Goal: Task Accomplishment & Management: Manage account settings

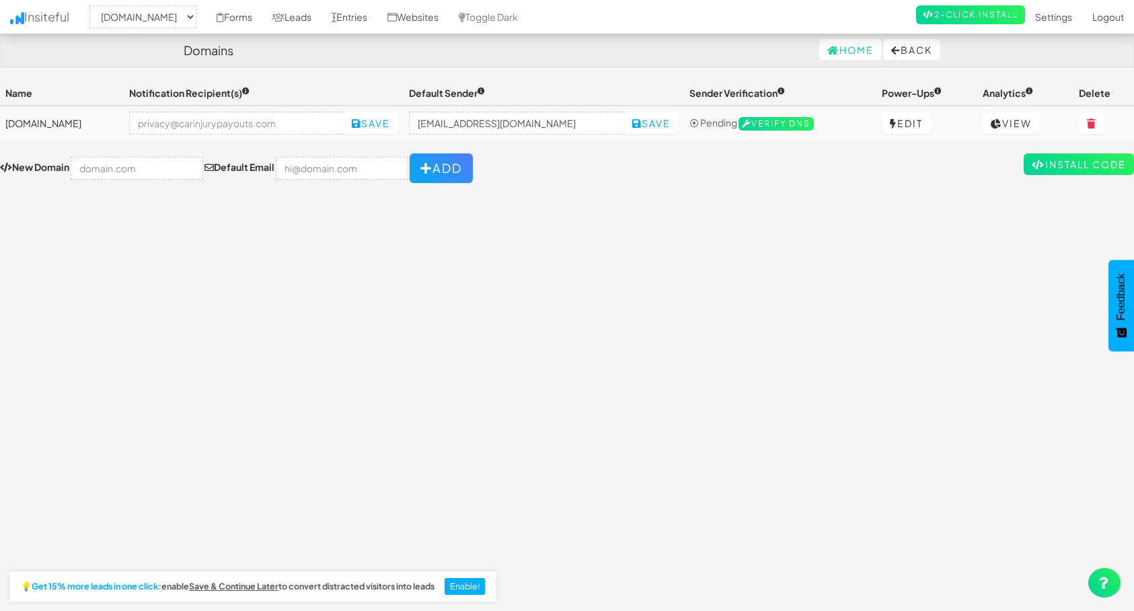
select select "2411"
click at [229, 387] on div "Toggle navigation Insiteful -- None -- [DOMAIN_NAME] Forms Leads Entries Websit…" at bounding box center [567, 340] width 1134 height 519
click at [517, 120] on input "no-reply@www.carinjurypayouts.com" at bounding box center [517, 123] width 216 height 23
click at [506, 127] on input "no-reply@www.carinjurypayouts.com" at bounding box center [517, 123] width 216 height 23
drag, startPoint x: 491, startPoint y: 127, endPoint x: 402, endPoint y: 127, distance: 88.8
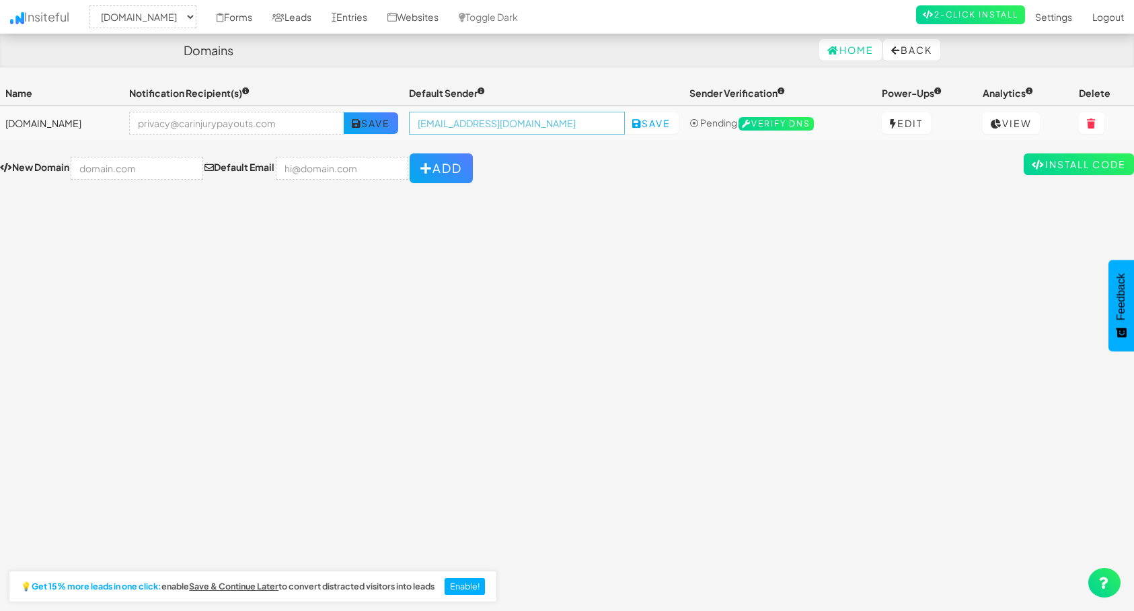
click at [402, 127] on tr "www.carinjurypayouts.com Save no-reply@www.carinjurypayouts.com Save ⦿ Pending …" at bounding box center [567, 123] width 1134 height 34
drag, startPoint x: 502, startPoint y: 127, endPoint x: 478, endPoint y: 128, distance: 24.2
click at [478, 128] on input "info@www.carinjurypayouts.com" at bounding box center [517, 123] width 216 height 23
type input "info@carinjurypayouts.com"
drag, startPoint x: 226, startPoint y: 122, endPoint x: 209, endPoint y: 122, distance: 16.8
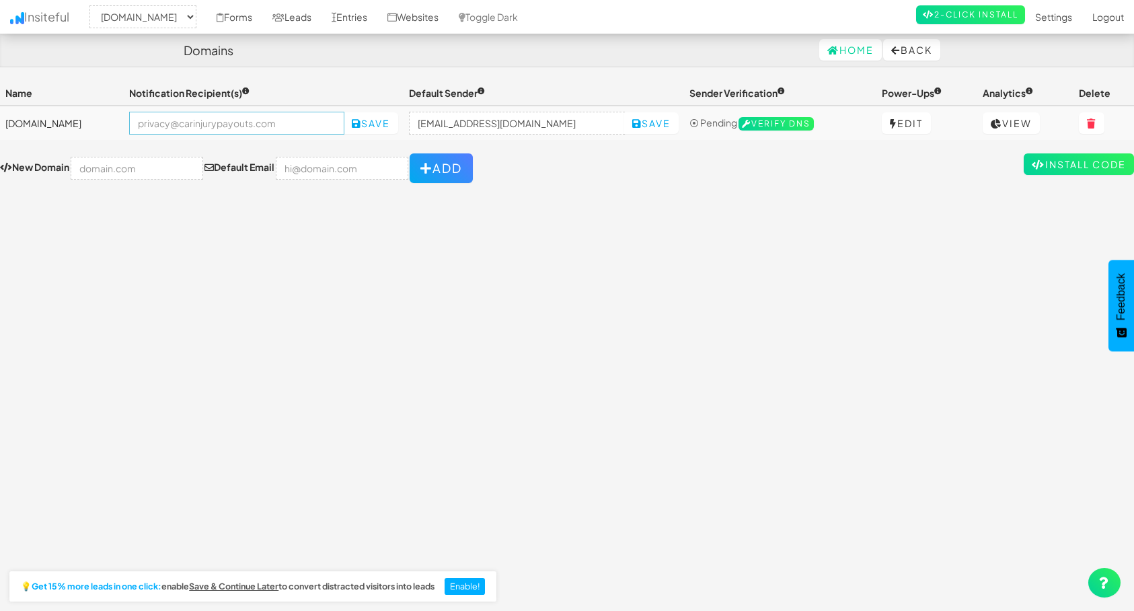
click at [209, 122] on input "email" at bounding box center [237, 123] width 216 height 23
drag, startPoint x: 581, startPoint y: 123, endPoint x: 406, endPoint y: 121, distance: 174.9
click at [406, 121] on tr "www.carinjurypayouts.com Save info@carinjurypayouts.com Save ⦿ Pending Verify D…" at bounding box center [567, 123] width 1134 height 34
click at [268, 126] on input "email" at bounding box center [237, 123] width 216 height 23
paste input "[EMAIL_ADDRESS][DOMAIN_NAME]"
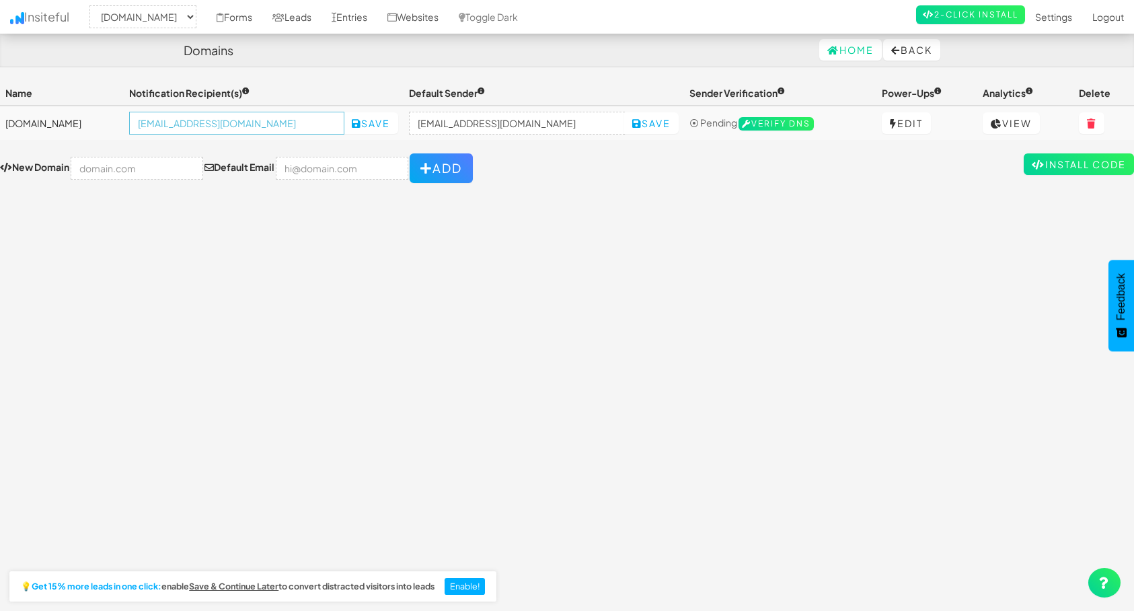
type input "[EMAIL_ADDRESS][DOMAIN_NAME]"
click at [425, 262] on div "Toggle navigation Insiteful -- None -- www.carinjurypayouts.com Forms Leads Ent…" at bounding box center [567, 340] width 1134 height 519
click at [398, 121] on button "Save" at bounding box center [371, 123] width 54 height 22
click at [665, 123] on button "Save" at bounding box center [651, 123] width 54 height 22
click at [641, 182] on form "New Domain Default Email Add" at bounding box center [567, 168] width 1134 height 30
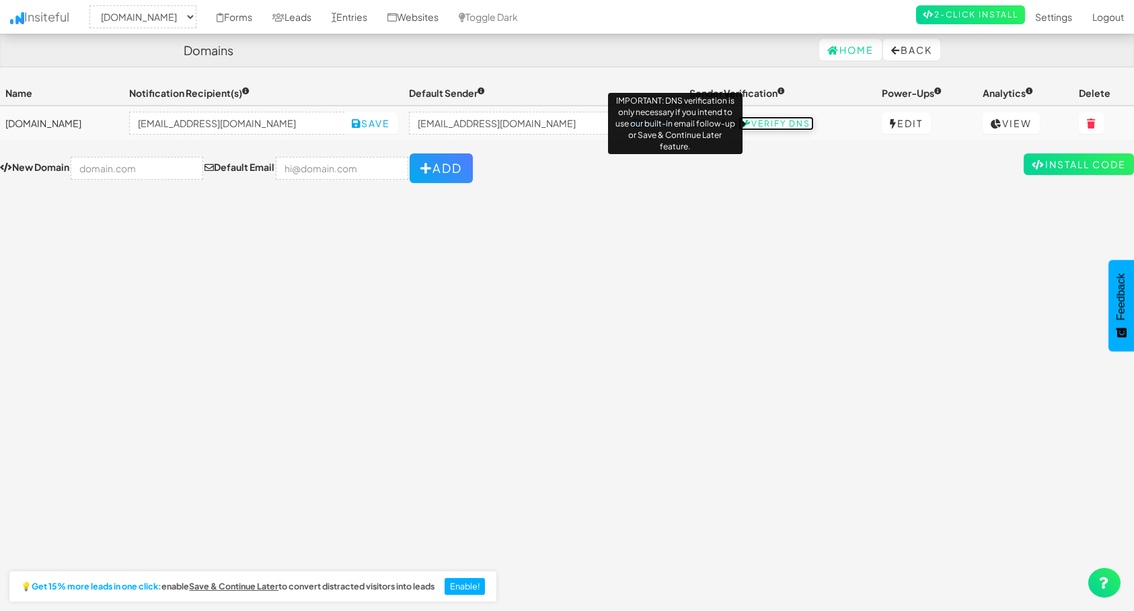
click at [783, 122] on span "Verify DNS" at bounding box center [775, 123] width 75 height 13
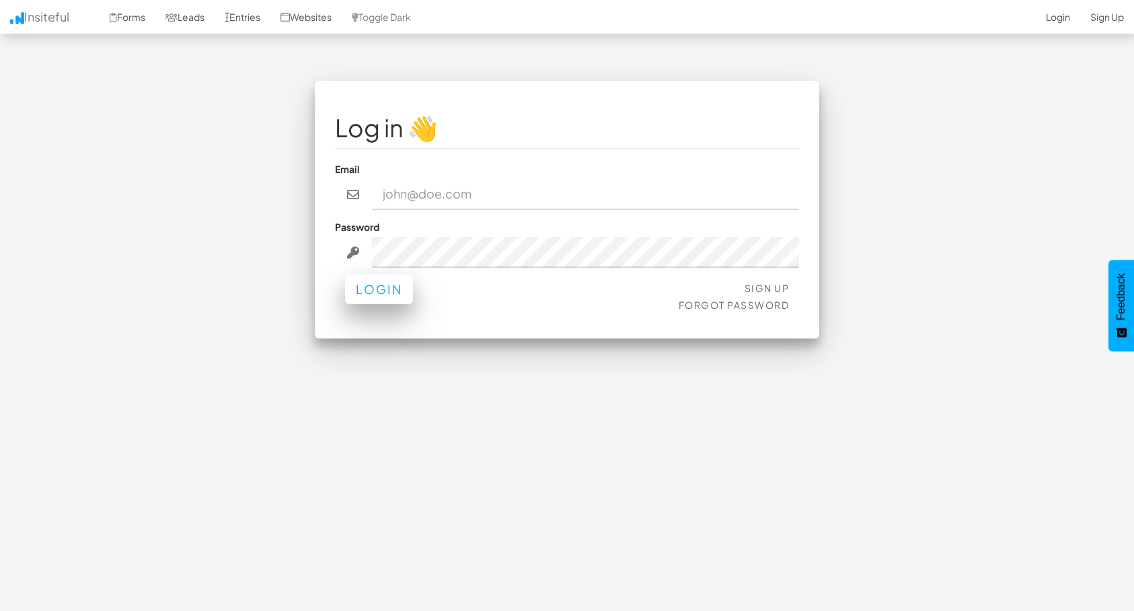
type input "privacy@carinjurypayouts.com"
click at [395, 293] on button "Login" at bounding box center [379, 289] width 68 height 30
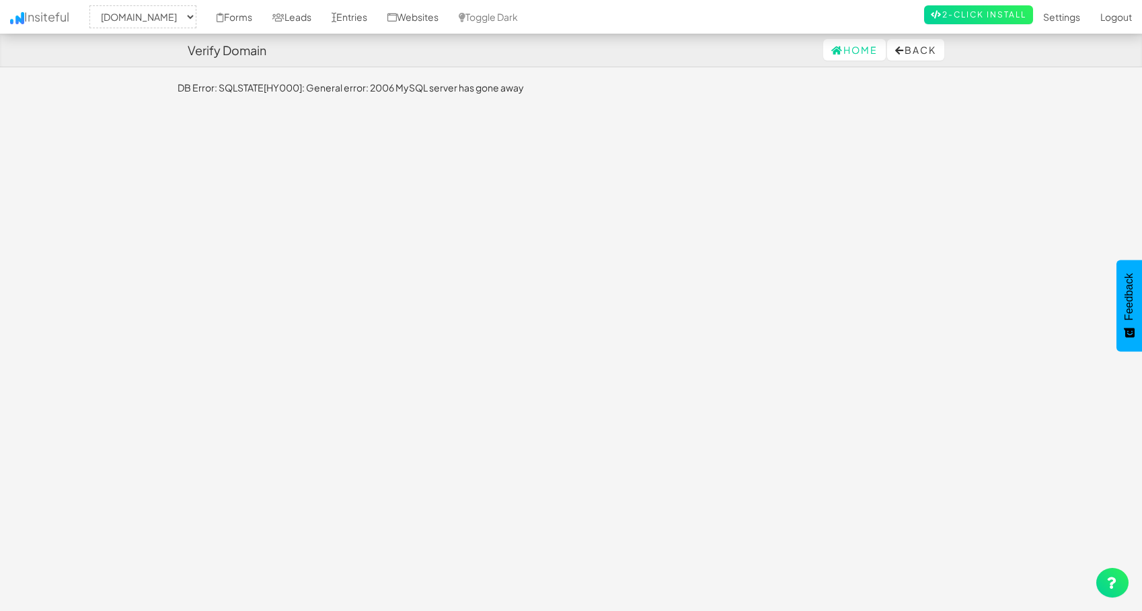
select select "2411"
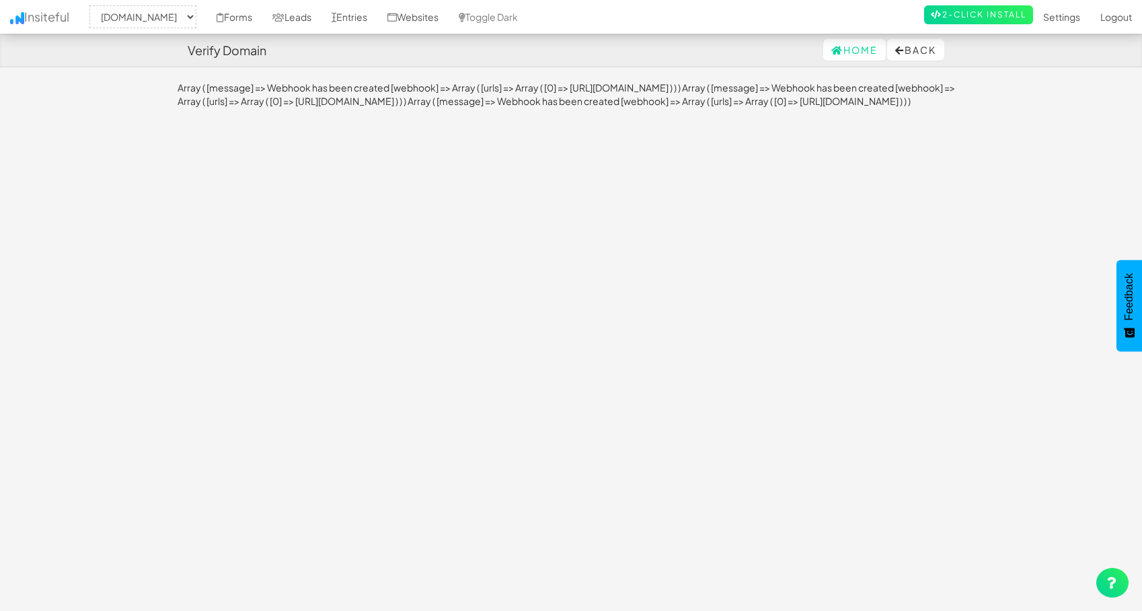
select select "2411"
click at [842, 56] on link "Home" at bounding box center [854, 50] width 63 height 22
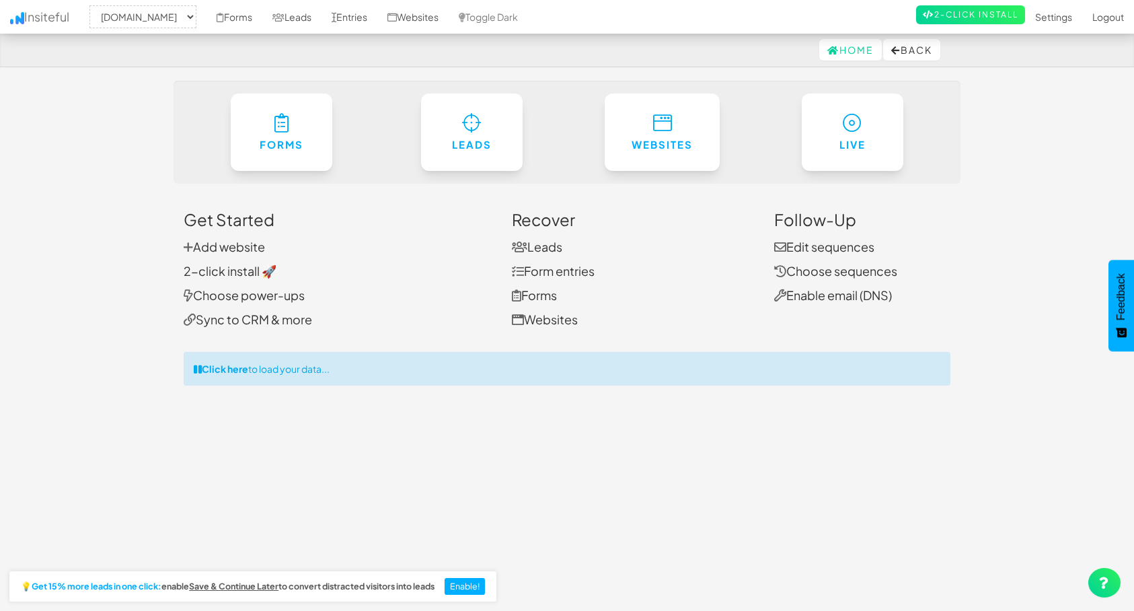
select select "2411"
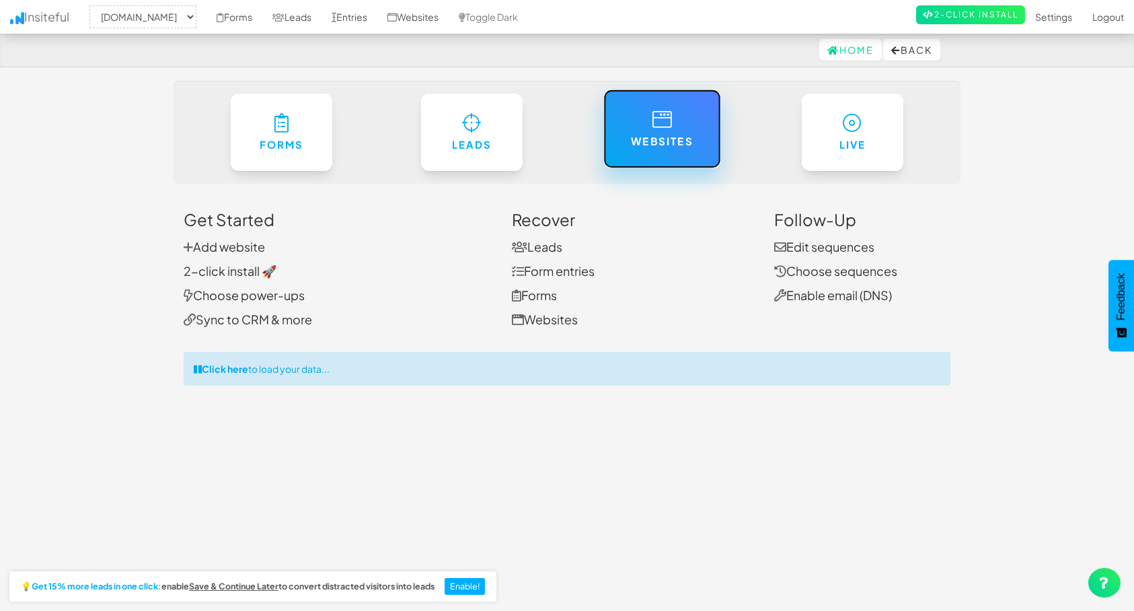
click at [690, 137] on h6 "Websites" at bounding box center [662, 141] width 63 height 11
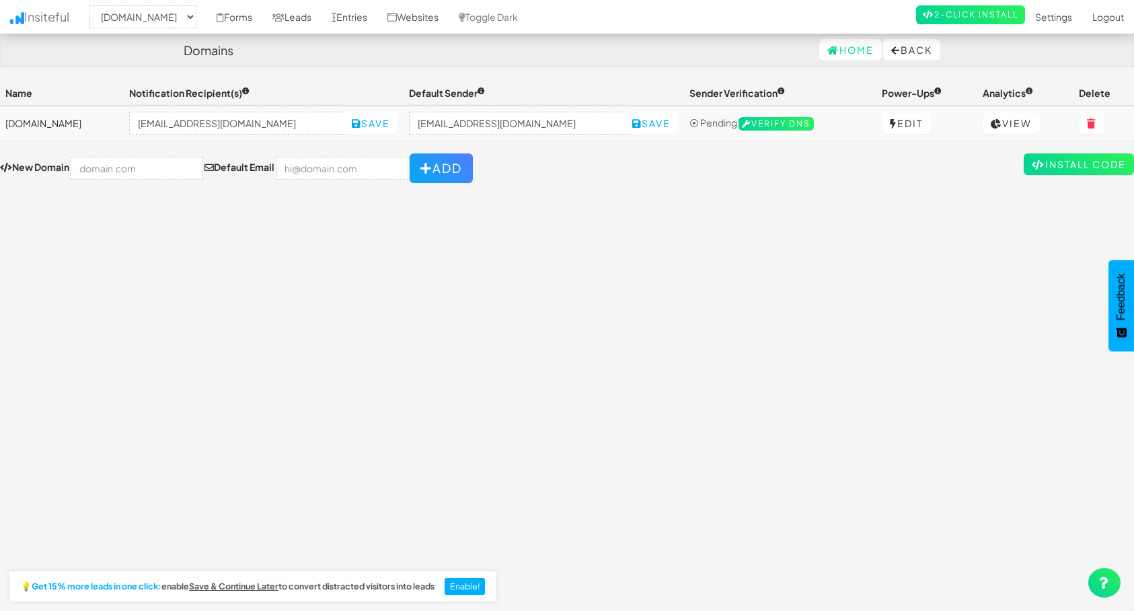
select select "2411"
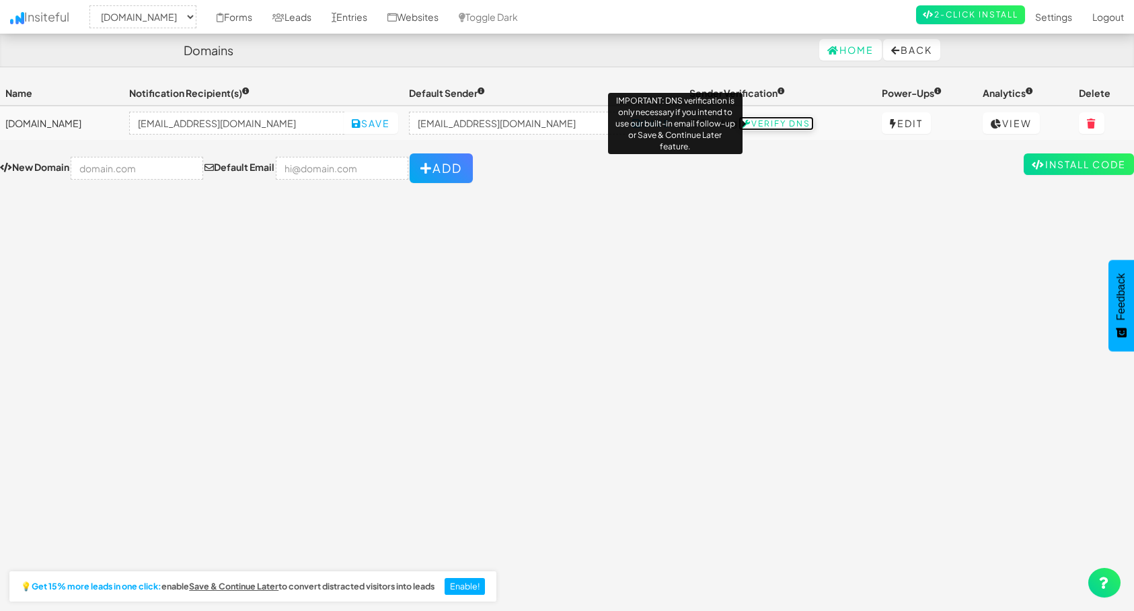
click at [806, 120] on span "Verify DNS" at bounding box center [775, 123] width 75 height 13
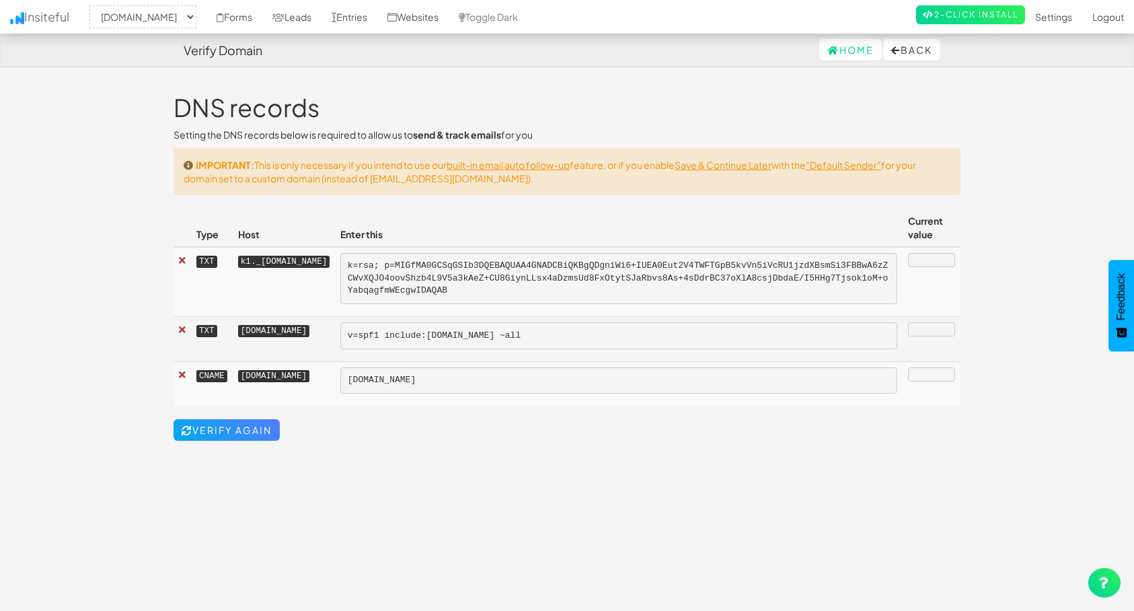
select select "2411"
drag, startPoint x: 654, startPoint y: 289, endPoint x: 412, endPoint y: 270, distance: 242.8
click at [412, 270] on tr "TXT k1._domainkey.www.carinjurypayouts.com k=rsa; p=MIGfMA0GCSqGSIb3DQEBAQUAA4G…" at bounding box center [567, 282] width 787 height 70
click at [547, 287] on pre "k=rsa; p=MIGfMA0GCSqGSIb3DQEBAQUAA4GNADCBiQKBgQDgniWi6+IUEA0Eut2V4TWFTGpB5kvVn5…" at bounding box center [618, 279] width 557 height 52
click at [330, 259] on kbd "k1._domainkey.www.carinjurypayouts.com" at bounding box center [283, 262] width 91 height 12
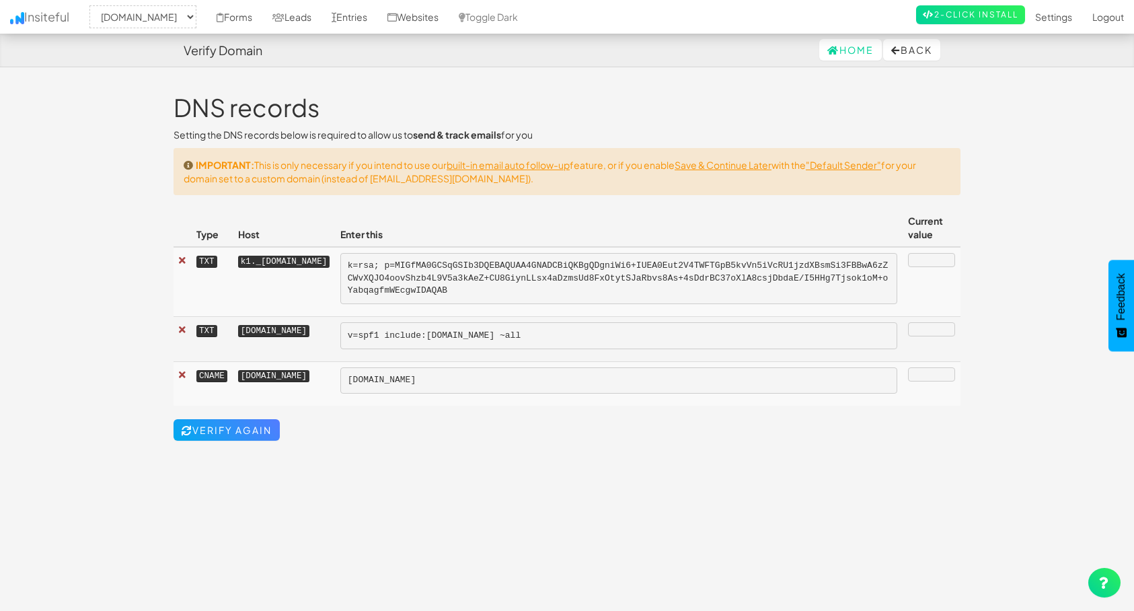
click at [330, 259] on kbd "k1._domainkey.www.carinjurypayouts.com" at bounding box center [283, 262] width 91 height 12
copy kbd "k1._domainkey.www.carinjurypayouts.com"
click at [102, 315] on body "Verify Domain Home Back Toggle navigation Insiteful -- None -- www.carinjurypay…" at bounding box center [567, 317] width 1134 height 634
click at [330, 256] on kbd "k1._domainkey.www.carinjurypayouts.com" at bounding box center [283, 262] width 91 height 12
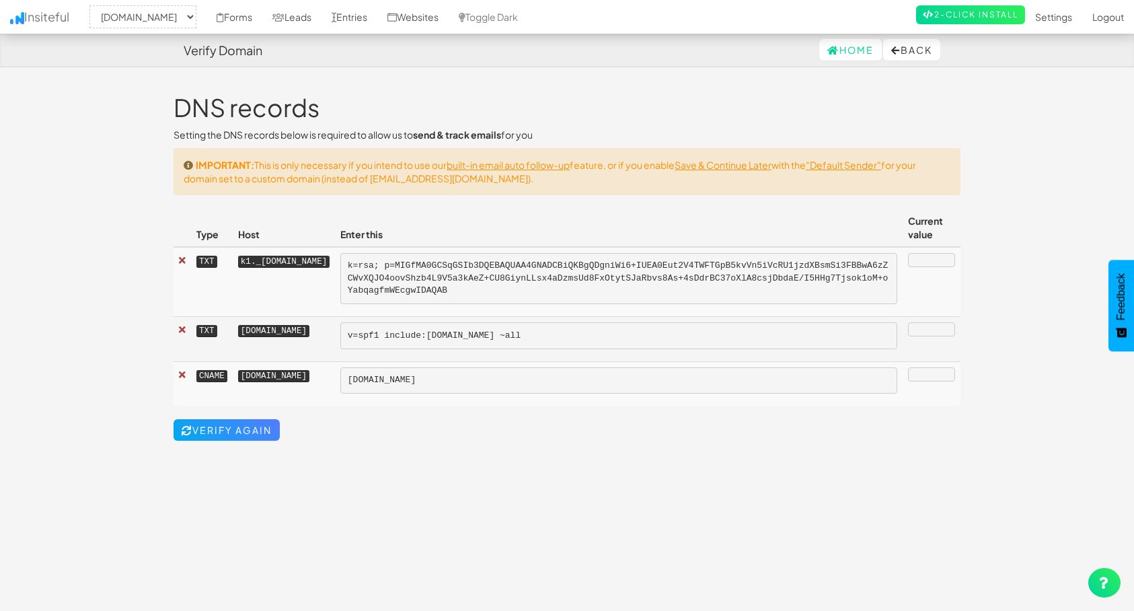
click at [330, 256] on kbd "k1._domainkey.www.carinjurypayouts.com" at bounding box center [283, 262] width 91 height 12
click at [267, 263] on kbd "k1._domainkey.www.carinjurypayouts.com" at bounding box center [283, 262] width 91 height 12
drag, startPoint x: 239, startPoint y: 260, endPoint x: 323, endPoint y: 268, distance: 84.5
click at [323, 268] on td "k1._domainkey.www.carinjurypayouts.com" at bounding box center [284, 282] width 102 height 70
copy kbd "k1._domainkey.www."
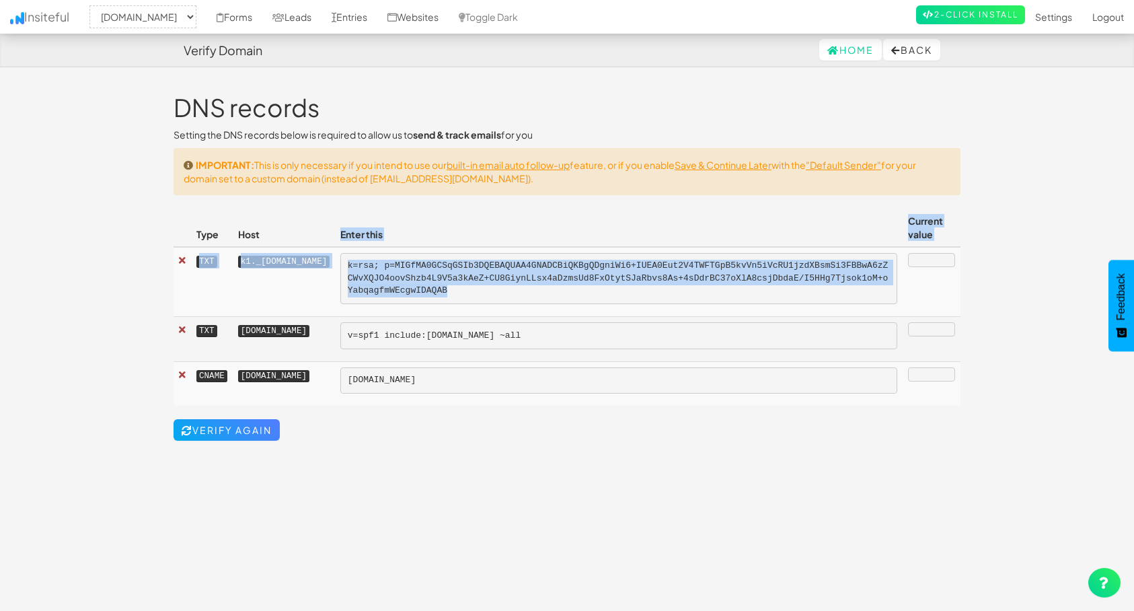
drag, startPoint x: 613, startPoint y: 292, endPoint x: 397, endPoint y: 245, distance: 221.5
click at [397, 245] on table "Type Host Enter this Current value TXT k1._domainkey.www.carinjurypayouts.com k…" at bounding box center [567, 307] width 787 height 198
click at [479, 247] on td "k=rsa; p=MIGfMA0GCSqGSIb3DQEBAQUAA4GNADCBiQKBgQDgniWi6+IUEA0Eut2V4TWFTGpB5kvVn5…" at bounding box center [619, 282] width 568 height 70
drag, startPoint x: 627, startPoint y: 289, endPoint x: 429, endPoint y: 270, distance: 198.6
click at [429, 270] on pre "k=rsa; p=MIGfMA0GCSqGSIb3DQEBAQUAA4GNADCBiQKBgQDgniWi6+IUEA0Eut2V4TWFTGpB5kvVn5…" at bounding box center [618, 279] width 557 height 52
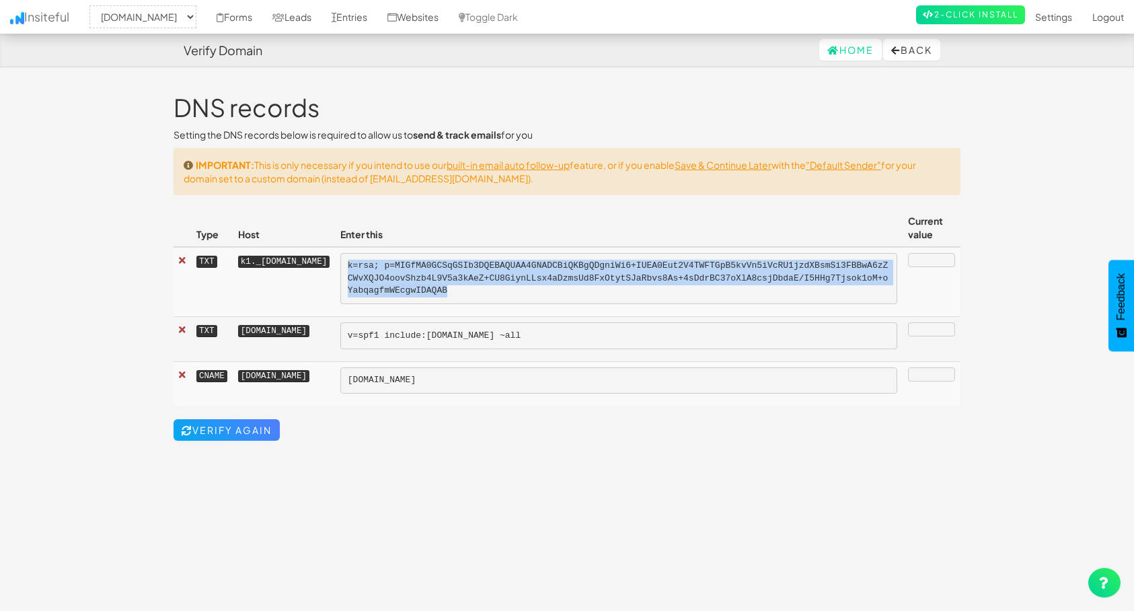
copy pre "k=rsa; p=MIGfMA0GCSqGSIb3DQEBAQUAA4GNADCBiQKBgQDgniWi6+IUEA0Eut2V4TWFTGpB5kvVn5…"
click at [891, 50] on icon at bounding box center [895, 50] width 9 height 9
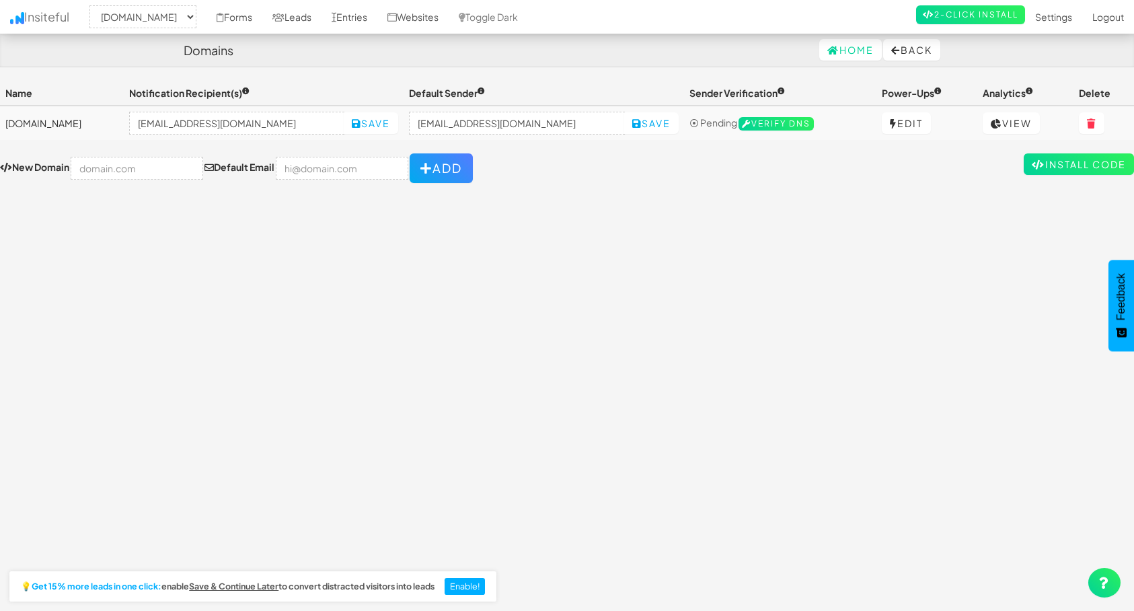
select select "2411"
drag, startPoint x: 321, startPoint y: 129, endPoint x: 223, endPoint y: 136, distance: 98.4
click at [223, 136] on td "info@carinjurypayouts.com Save" at bounding box center [264, 123] width 280 height 34
click at [144, 171] on input "text" at bounding box center [137, 168] width 132 height 23
paste input "[DOMAIN_NAME]"
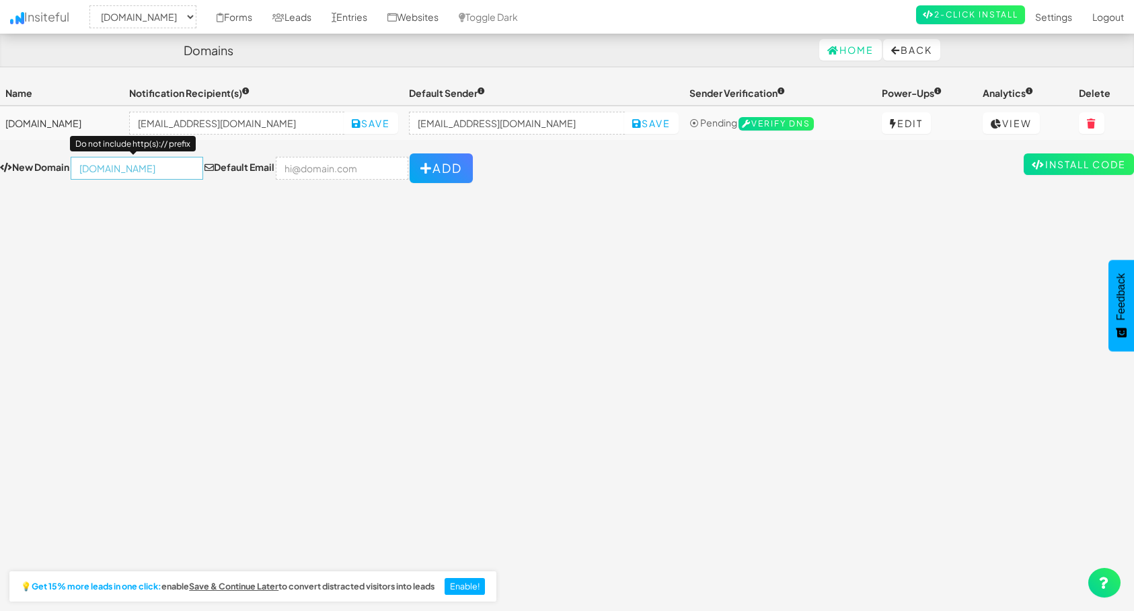
type input "[DOMAIN_NAME]"
click at [301, 241] on div "Toggle navigation Insiteful -- None -- www.carinjurypayouts.com Forms Leads Ent…" at bounding box center [567, 340] width 1134 height 519
click at [1099, 128] on button at bounding box center [1092, 123] width 26 height 22
click at [124, 122] on td "www.carinjurypayouts.com" at bounding box center [62, 123] width 124 height 34
drag, startPoint x: 26, startPoint y: 124, endPoint x: 11, endPoint y: 124, distance: 14.8
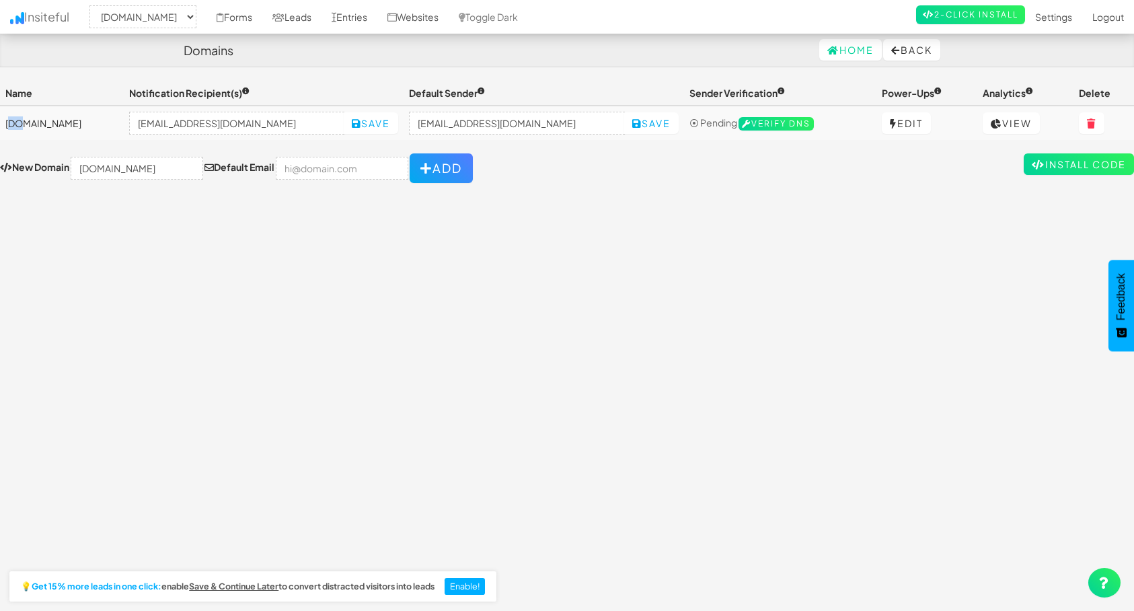
click at [11, 124] on td "www.carinjurypayouts.com" at bounding box center [62, 123] width 124 height 34
click at [71, 128] on td "www.carinjurypayouts.com" at bounding box center [62, 123] width 124 height 34
click at [1104, 128] on button at bounding box center [1092, 123] width 26 height 22
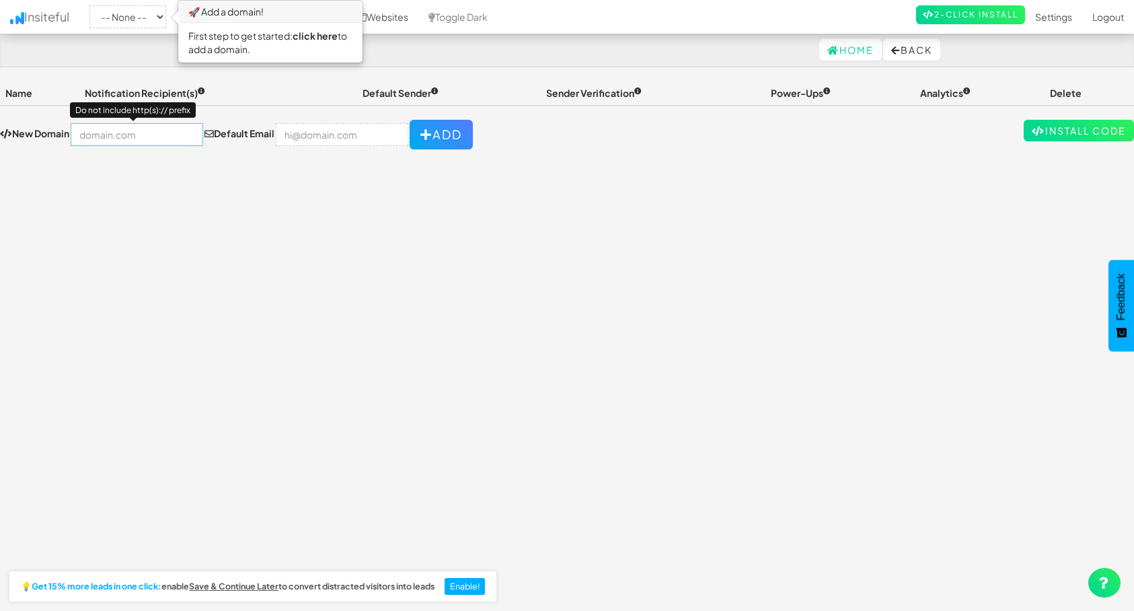
click at [143, 143] on input "text" at bounding box center [137, 134] width 132 height 23
paste input "[DOMAIN_NAME]"
click at [82, 135] on input "[DOMAIN_NAME]" at bounding box center [137, 134] width 132 height 23
type input "[DOMAIN_NAME]"
click at [63, 135] on label "New Domain" at bounding box center [34, 132] width 69 height 13
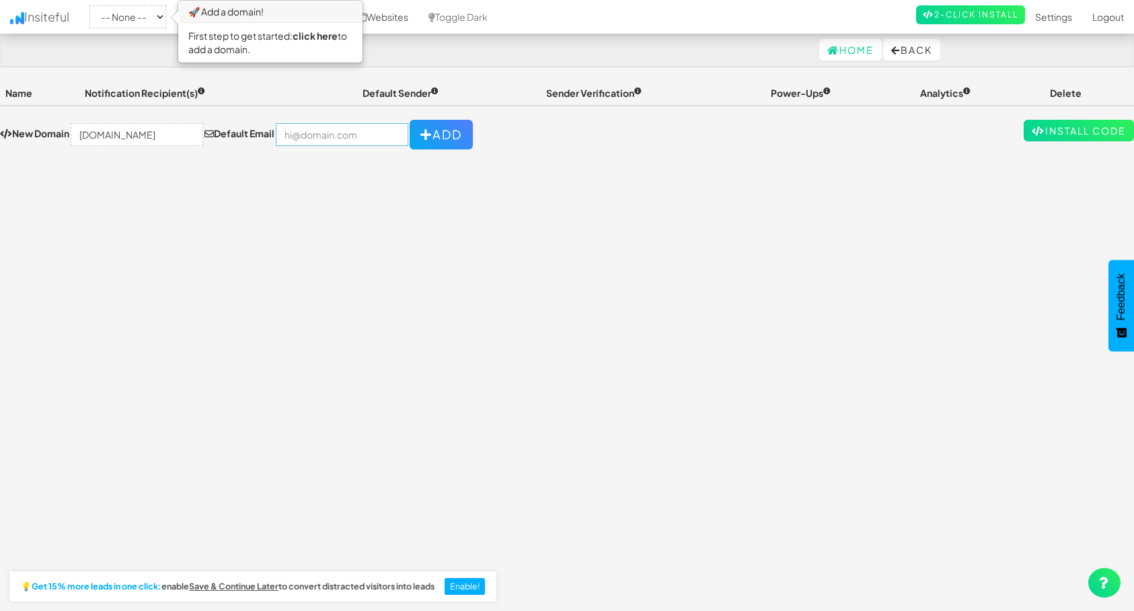
click at [336, 130] on input "email" at bounding box center [342, 134] width 132 height 23
type input "[EMAIL_ADDRESS][DOMAIN_NAME]"
click at [424, 134] on button "Add" at bounding box center [441, 135] width 63 height 30
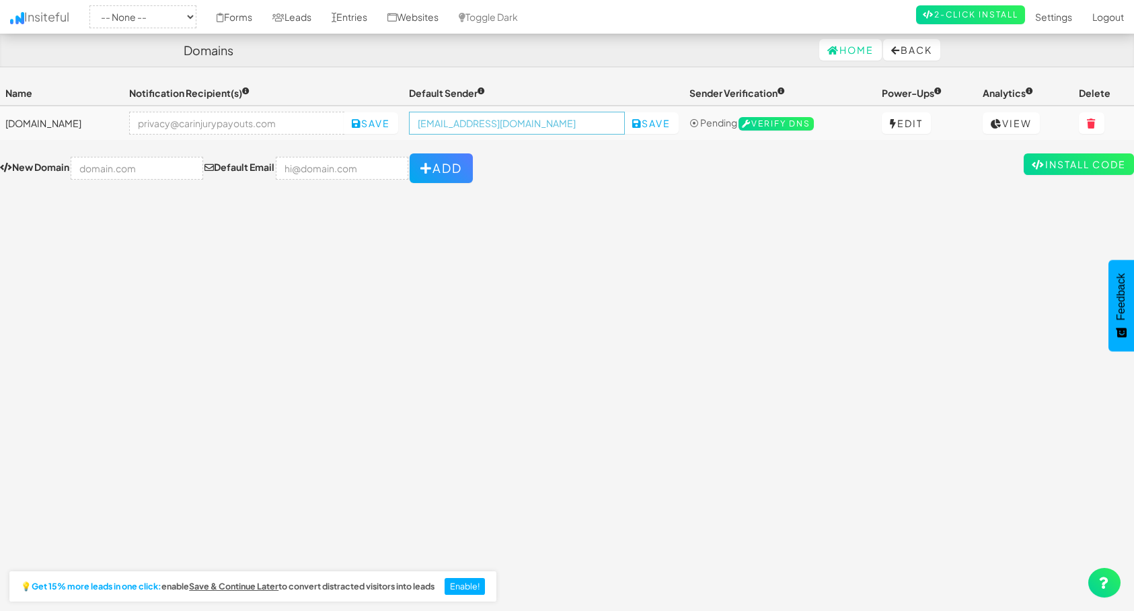
drag, startPoint x: 555, startPoint y: 124, endPoint x: 338, endPoint y: 127, distance: 217.3
click at [338, 127] on tr "[DOMAIN_NAME] Save [EMAIL_ADDRESS][DOMAIN_NAME] Save ⦿ Pending Verify DNS Edit …" at bounding box center [567, 123] width 1134 height 34
click at [293, 130] on input "email" at bounding box center [237, 123] width 216 height 23
paste input "[EMAIL_ADDRESS][DOMAIN_NAME]"
type input "[EMAIL_ADDRESS][DOMAIN_NAME]"
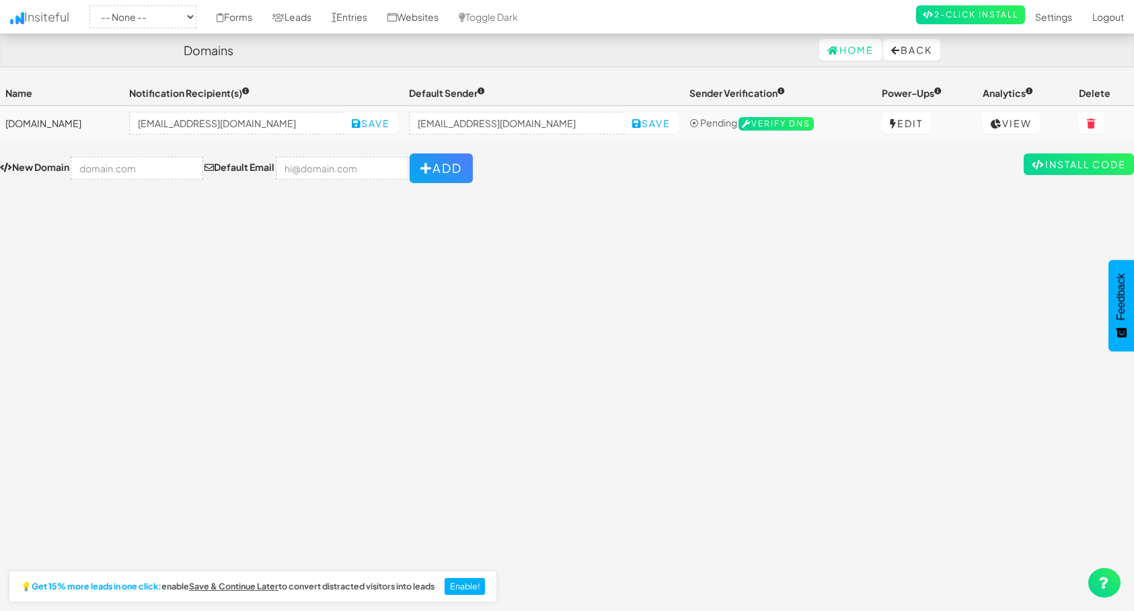
click at [546, 241] on div "Toggle navigation Insiteful -- None -- carinjurypayouts.com Forms Leads Entries…" at bounding box center [567, 340] width 1134 height 519
click at [398, 121] on button "Save" at bounding box center [371, 123] width 54 height 22
click at [637, 122] on button "Save" at bounding box center [651, 123] width 54 height 22
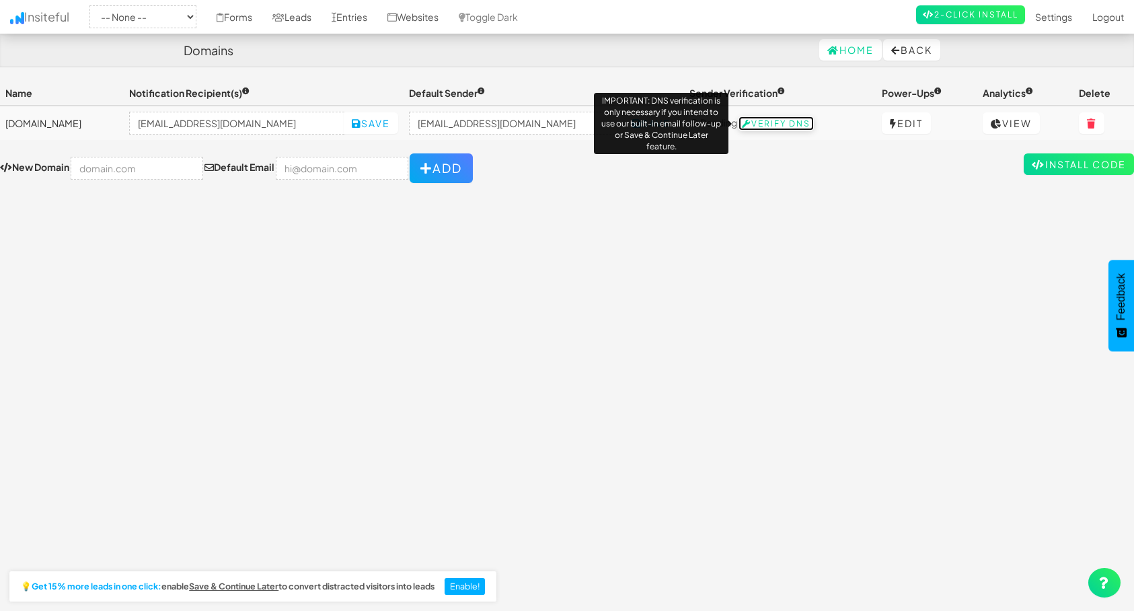
click at [792, 123] on span "Verify DNS" at bounding box center [775, 123] width 75 height 13
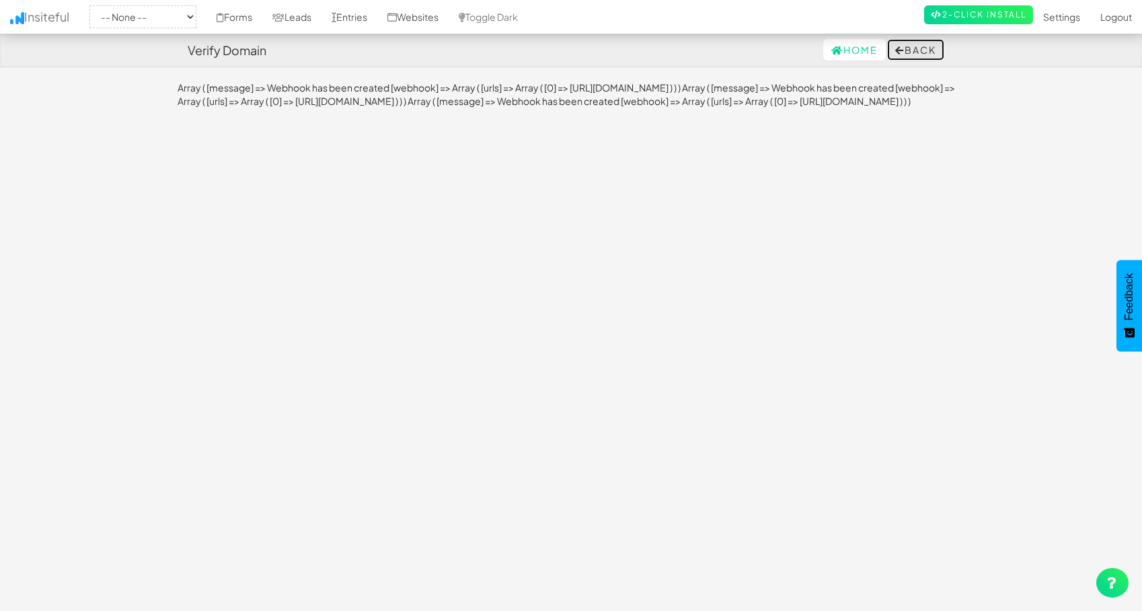
click at [916, 49] on button "Back" at bounding box center [915, 50] width 57 height 22
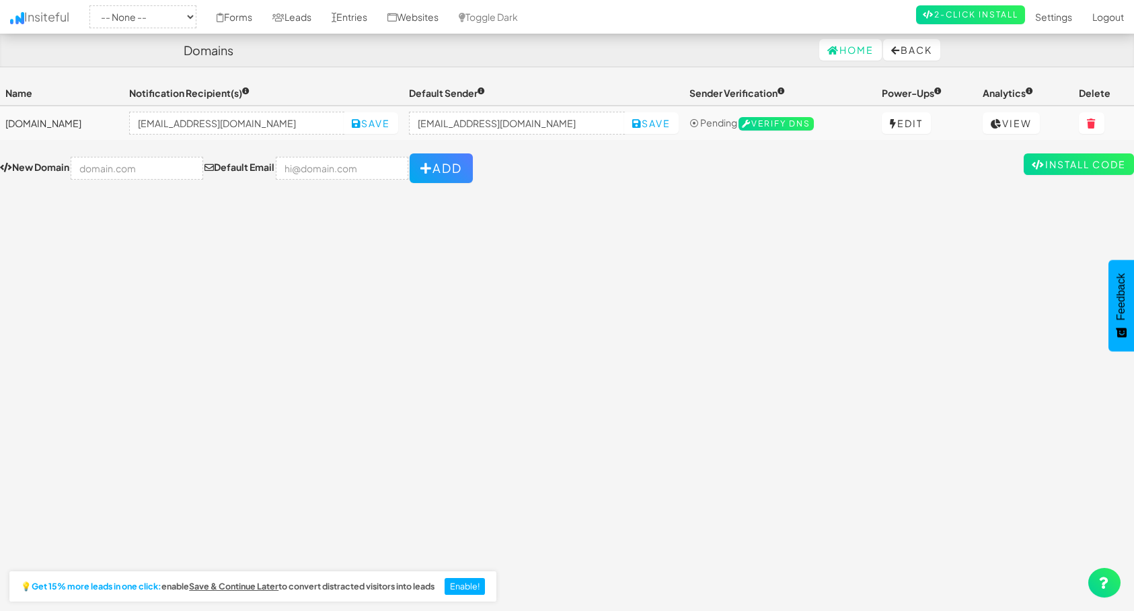
click at [843, 165] on form "New Domain Default Email Add" at bounding box center [567, 168] width 1134 height 30
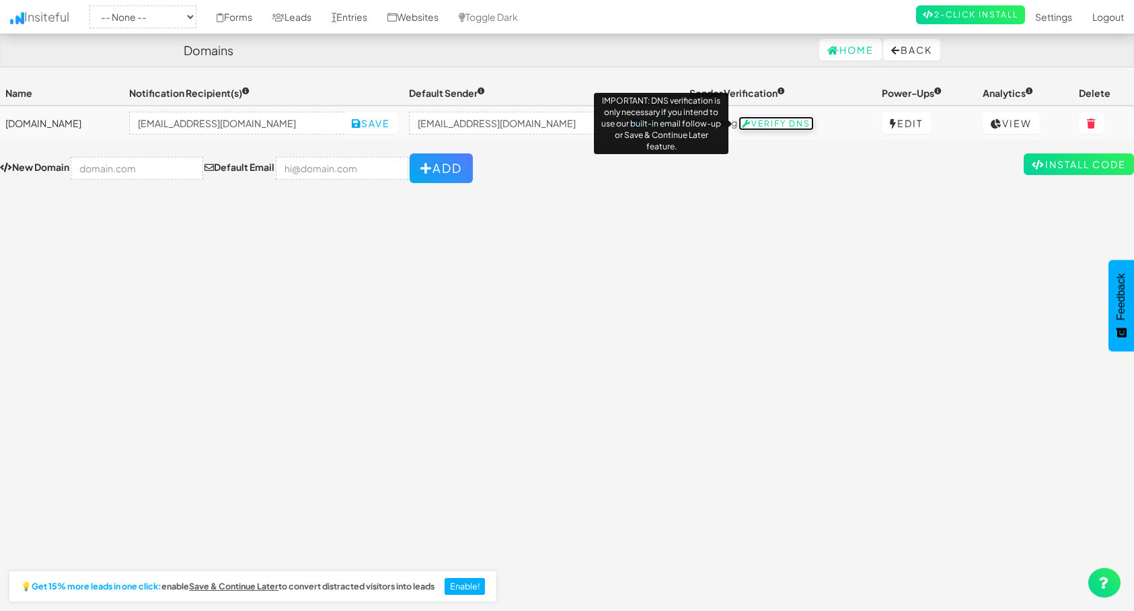
click at [746, 128] on span "Verify DNS" at bounding box center [775, 123] width 75 height 13
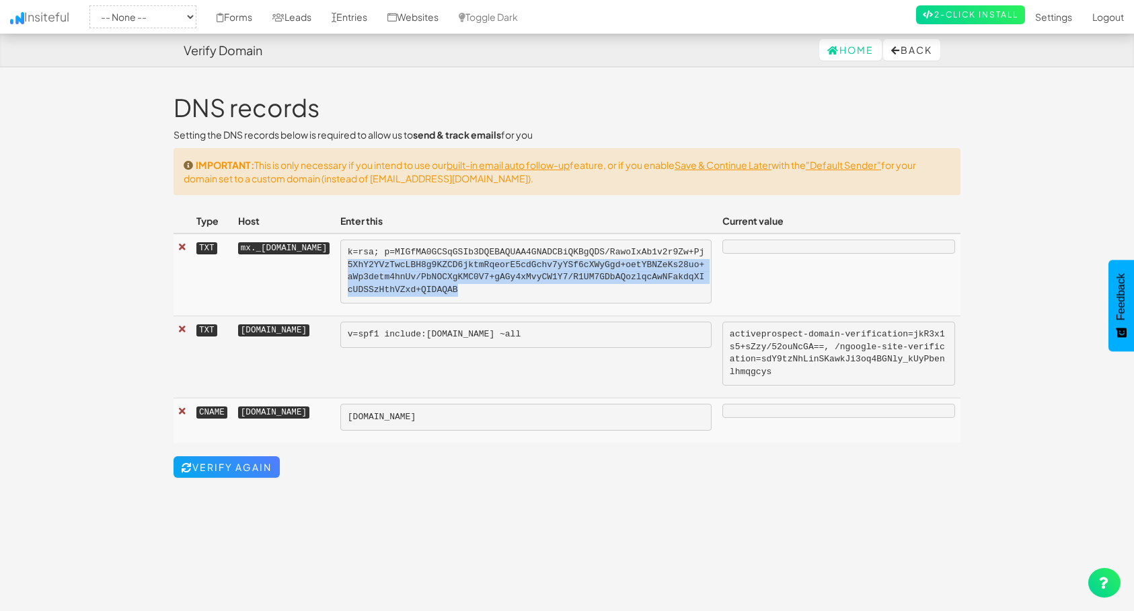
drag, startPoint x: 596, startPoint y: 293, endPoint x: 432, endPoint y: 268, distance: 165.4
click at [432, 268] on pre "k=rsa; p=MIGfMA0GCSqGSIb3DQEBAQUAA4GNADCBiQKBgQDS/RawoIxAb1v2r9Zw+Pj5XhY2YVzTwc…" at bounding box center [525, 271] width 371 height 64
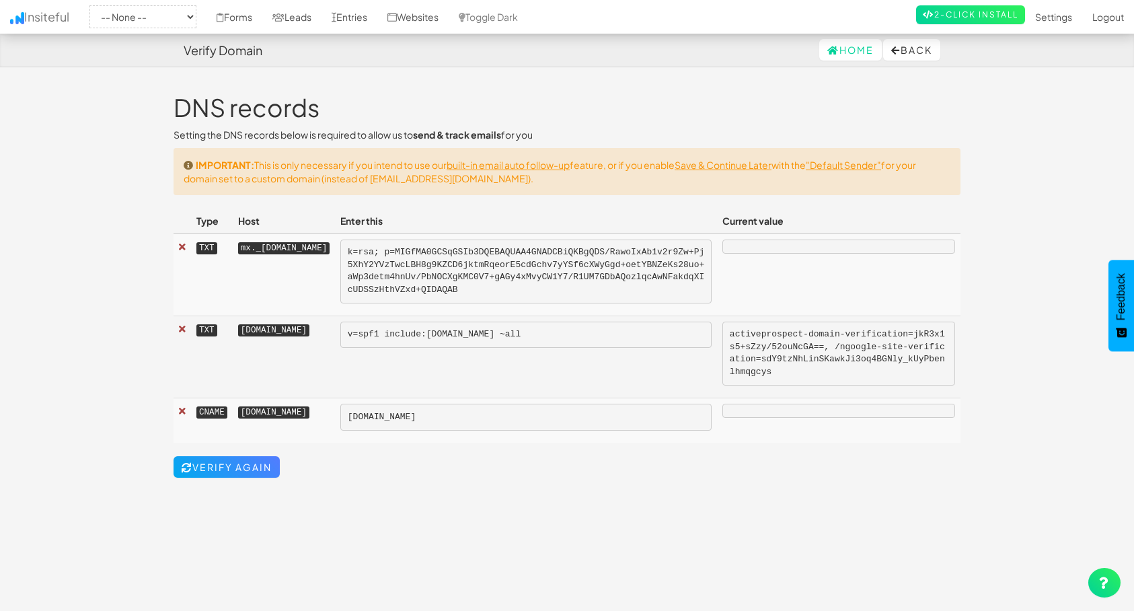
click at [303, 247] on kbd "mx._[DOMAIN_NAME]" at bounding box center [283, 248] width 91 height 12
drag, startPoint x: 299, startPoint y: 245, endPoint x: 233, endPoint y: 245, distance: 65.9
click at [233, 245] on td "mx._[DOMAIN_NAME]" at bounding box center [284, 274] width 102 height 83
copy kbd "mx._domainkey"
click at [603, 272] on pre "k=rsa; p=MIGfMA0GCSqGSIb3DQEBAQUAA4GNADCBiQKBgQDS/RawoIxAb1v2r9Zw+Pj5XhY2YVzTwc…" at bounding box center [525, 271] width 371 height 64
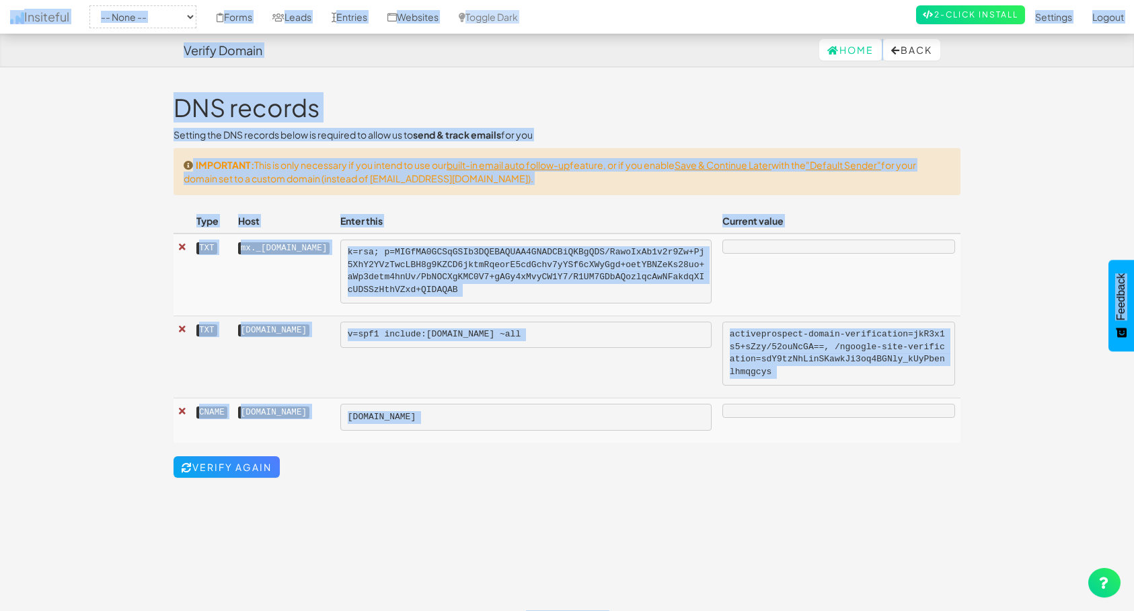
click at [603, 275] on pre "k=rsa; p=MIGfMA0GCSqGSIb3DQEBAQUAA4GNADCBiQKBgQDS/RawoIxAb1v2r9Zw+Pj5XhY2YVzTwc…" at bounding box center [525, 271] width 371 height 64
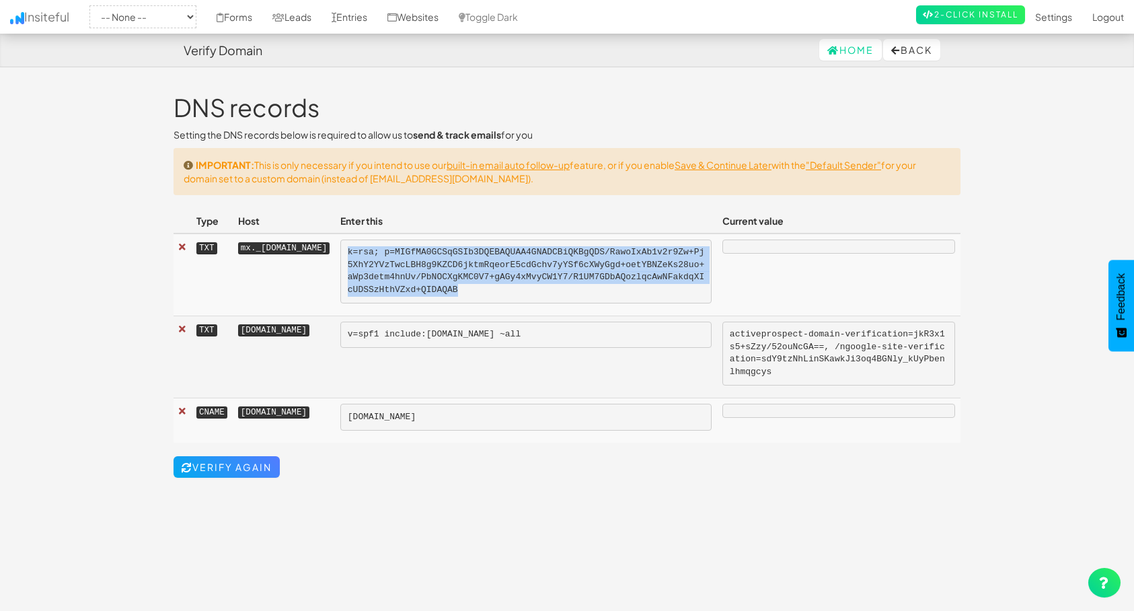
drag, startPoint x: 561, startPoint y: 287, endPoint x: 414, endPoint y: 258, distance: 149.4
click at [414, 258] on pre "k=rsa; p=MIGfMA0GCSqGSIb3DQEBAQUAA4GNADCBiQKBgQDS/RawoIxAb1v2r9Zw+Pj5XhY2YVzTwc…" at bounding box center [525, 271] width 371 height 64
copy pre "k=rsa; p=MIGfMA0GCSqGSIb3DQEBAQUAA4GNADCBiQKBgQDS/RawoIxAb1v2r9Zw+Pj5XhY2YVzTwc…"
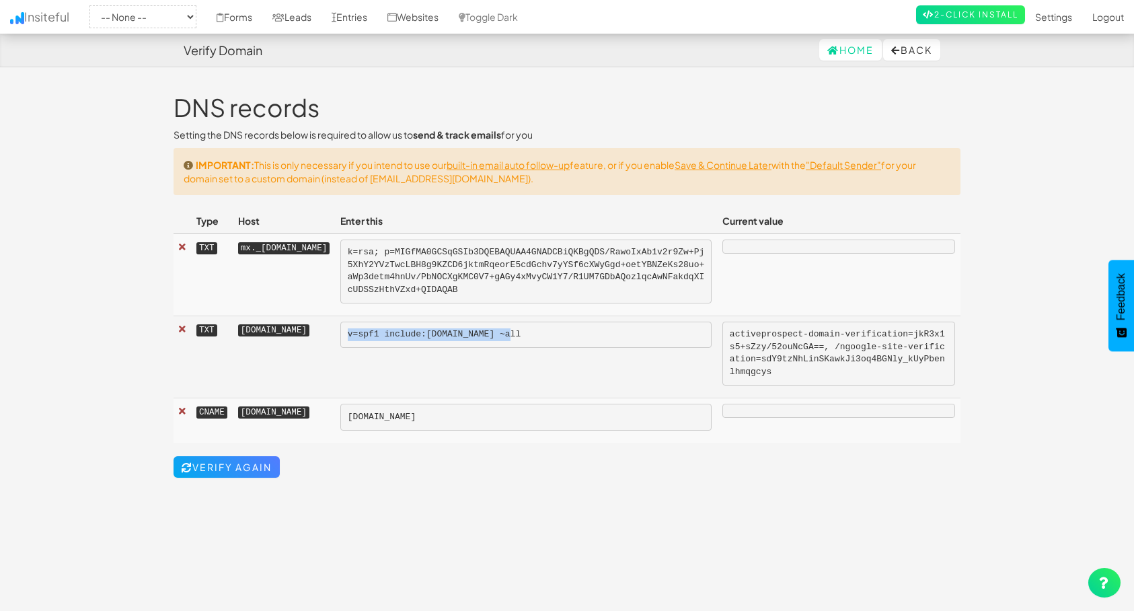
drag, startPoint x: 597, startPoint y: 332, endPoint x: 418, endPoint y: 338, distance: 178.4
click at [418, 338] on pre "v=spf1 include:[DOMAIN_NAME] ~all" at bounding box center [525, 334] width 371 height 27
copy pre "v=spf1 include:[DOMAIN_NAME] ~all"
drag, startPoint x: 479, startPoint y: 417, endPoint x: 412, endPoint y: 417, distance: 67.3
click at [412, 417] on pre "[DOMAIN_NAME]" at bounding box center [525, 417] width 371 height 27
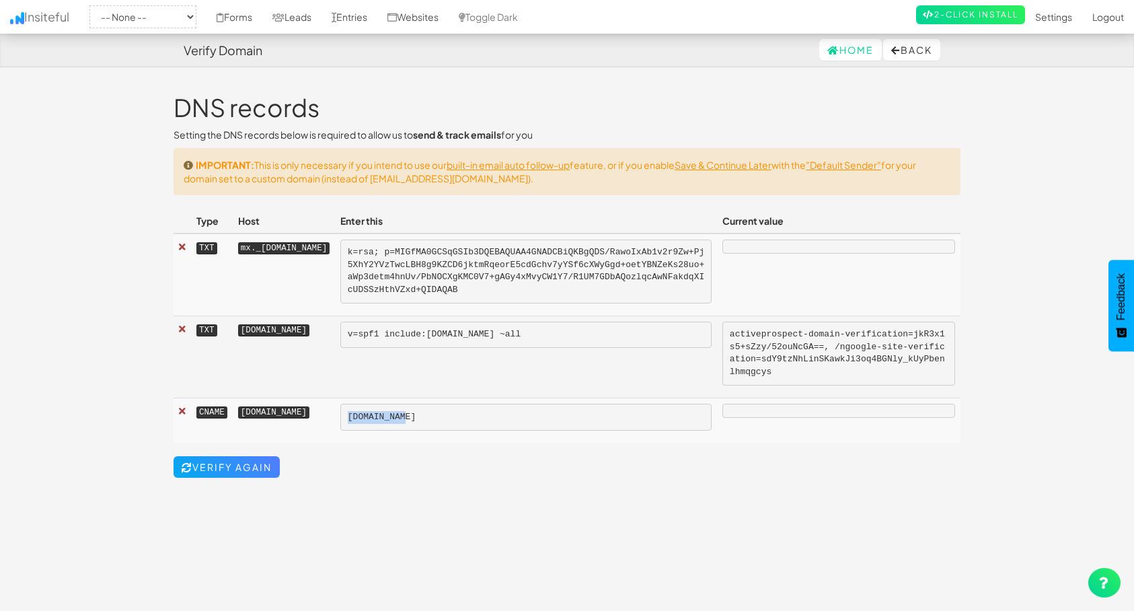
copy pre "[DOMAIN_NAME]"
click at [240, 471] on link "Verify Again" at bounding box center [227, 467] width 106 height 22
click at [203, 466] on link "Verify Again" at bounding box center [227, 467] width 106 height 22
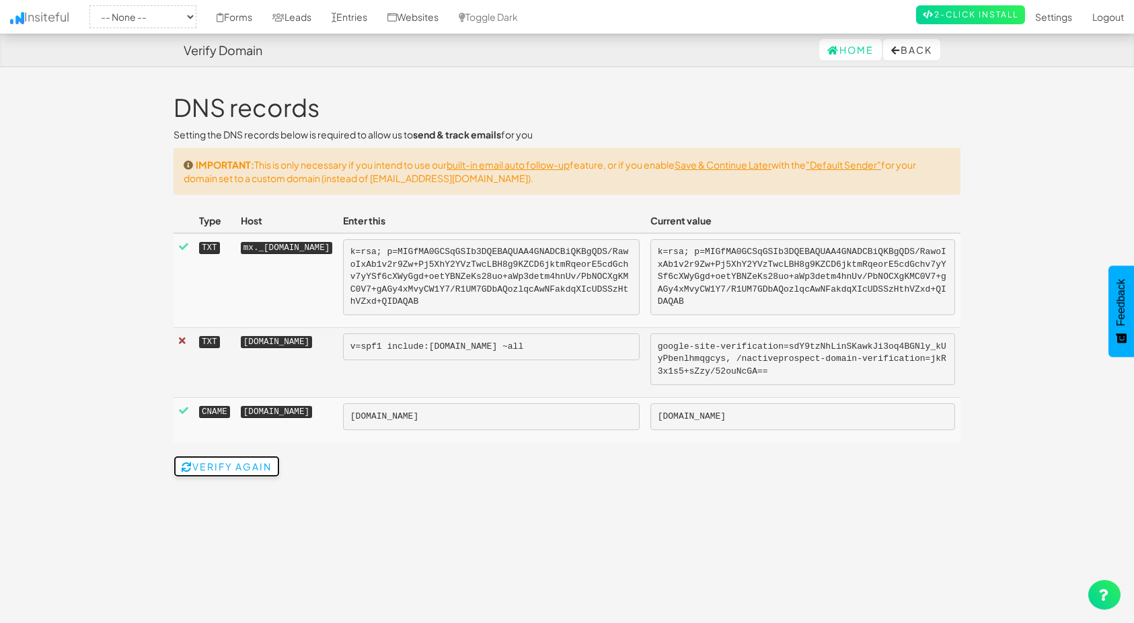
click at [224, 467] on link "Verify Again" at bounding box center [227, 467] width 106 height 22
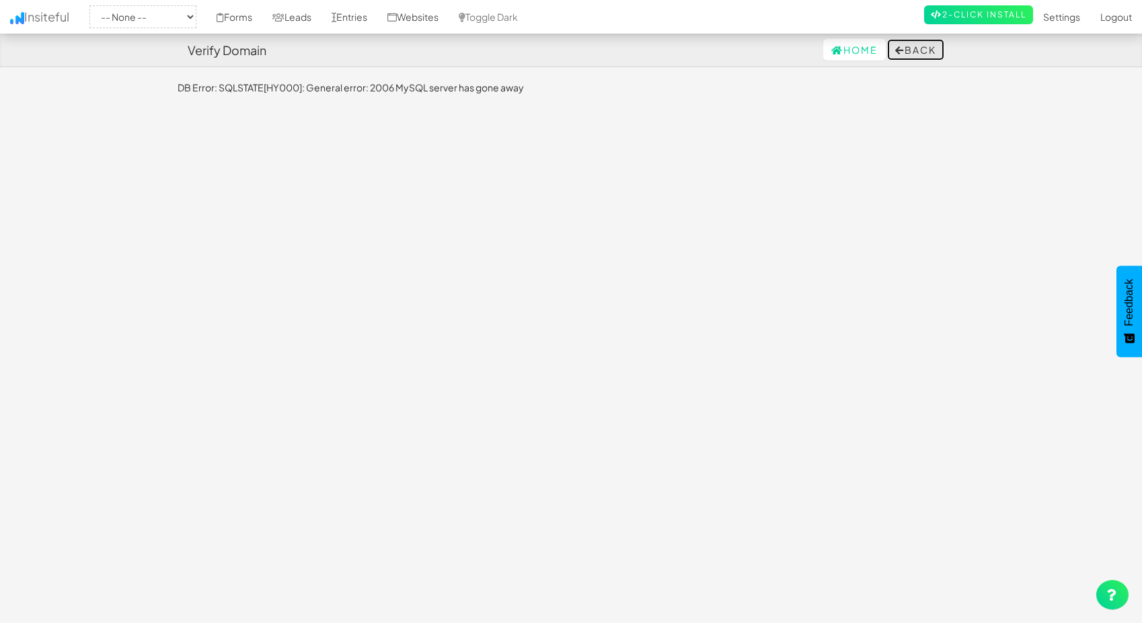
click at [895, 46] on icon at bounding box center [899, 50] width 9 height 9
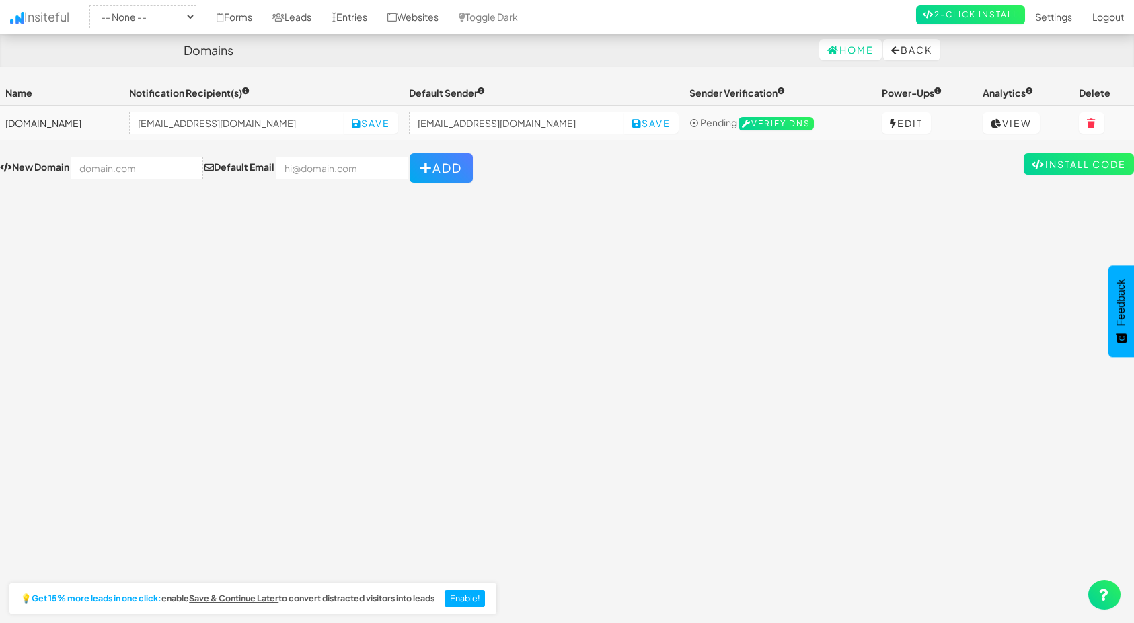
click at [709, 193] on div "Toggle navigation Insiteful -- None -- [DOMAIN_NAME] Forms Leads Entries Websit…" at bounding box center [567, 346] width 1134 height 530
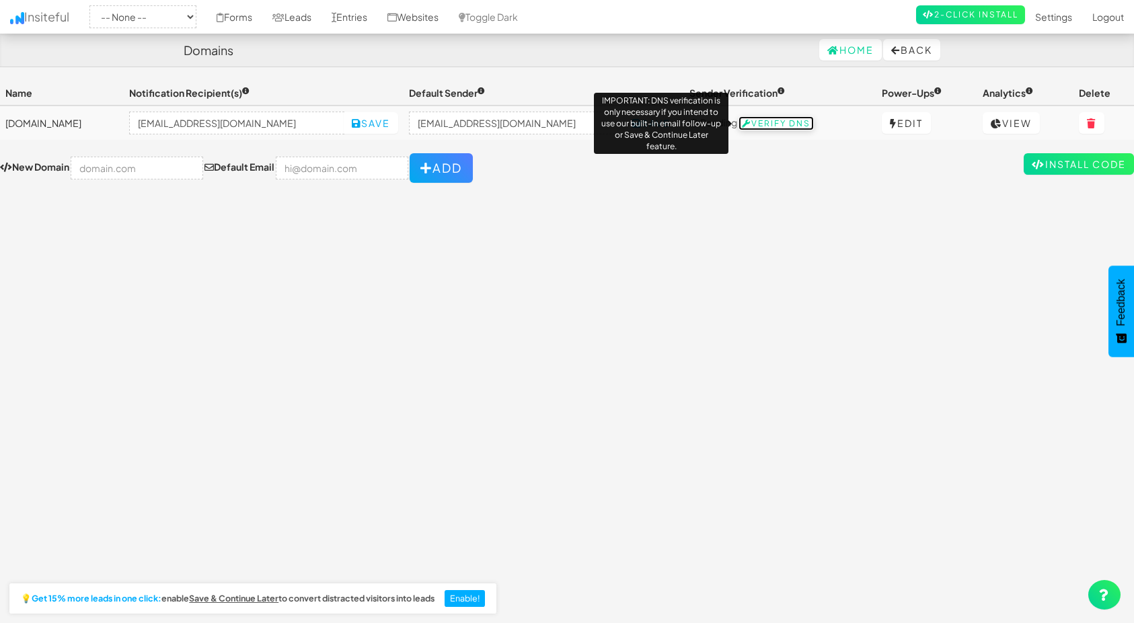
click at [776, 125] on span "Verify DNS" at bounding box center [775, 123] width 75 height 13
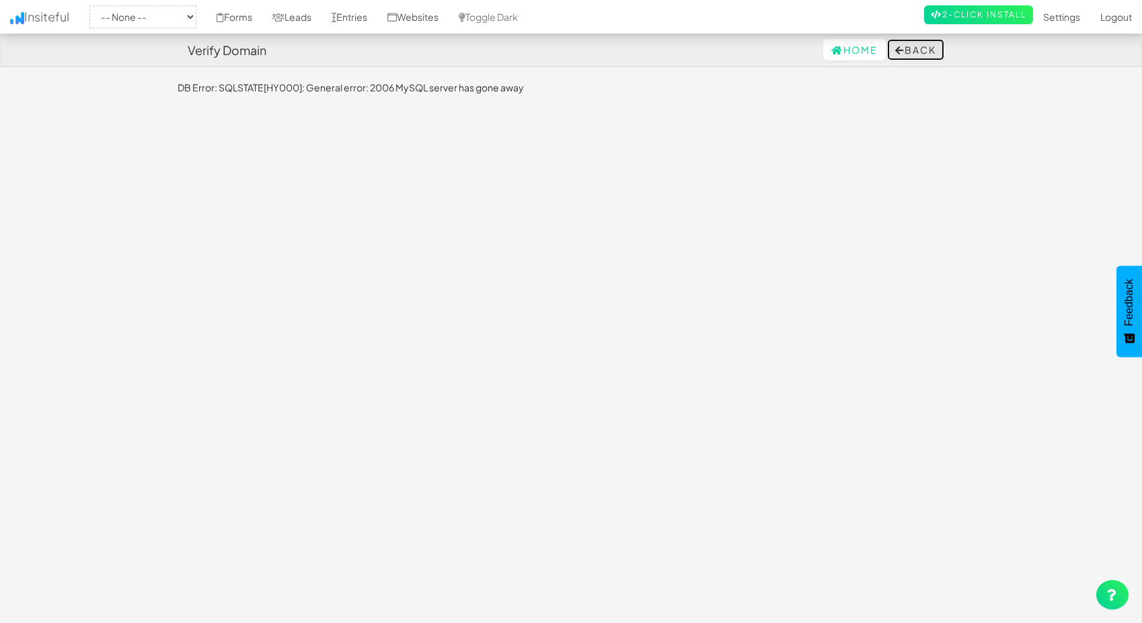
click at [919, 49] on button "Back" at bounding box center [915, 50] width 57 height 22
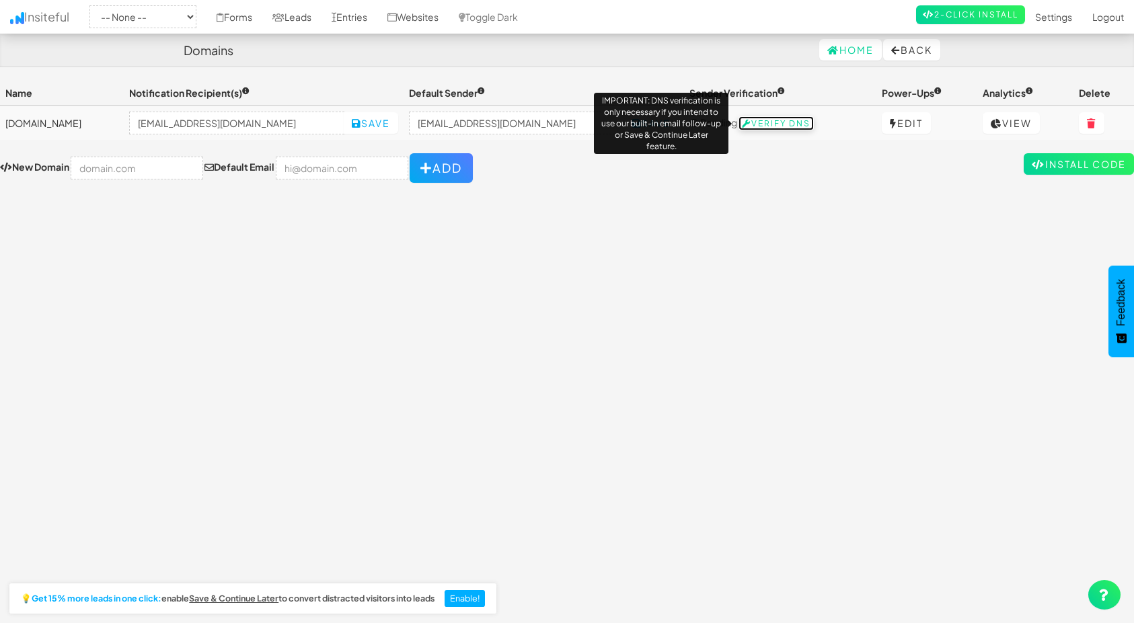
click at [765, 120] on span "Verify DNS" at bounding box center [775, 123] width 75 height 13
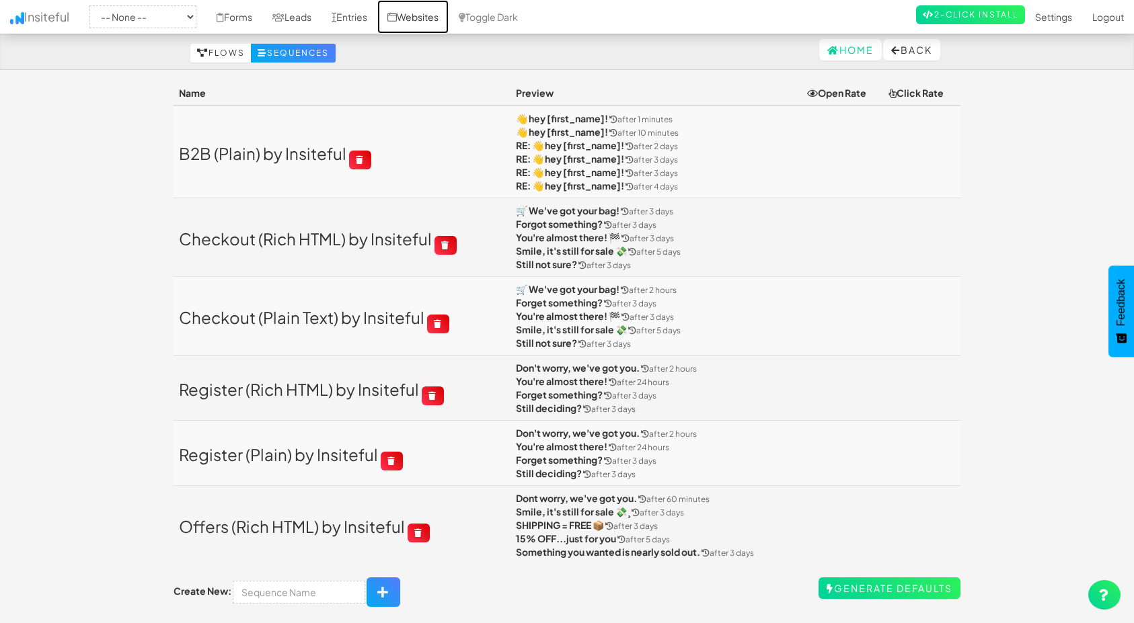
click at [445, 13] on link "Websites" at bounding box center [412, 17] width 71 height 34
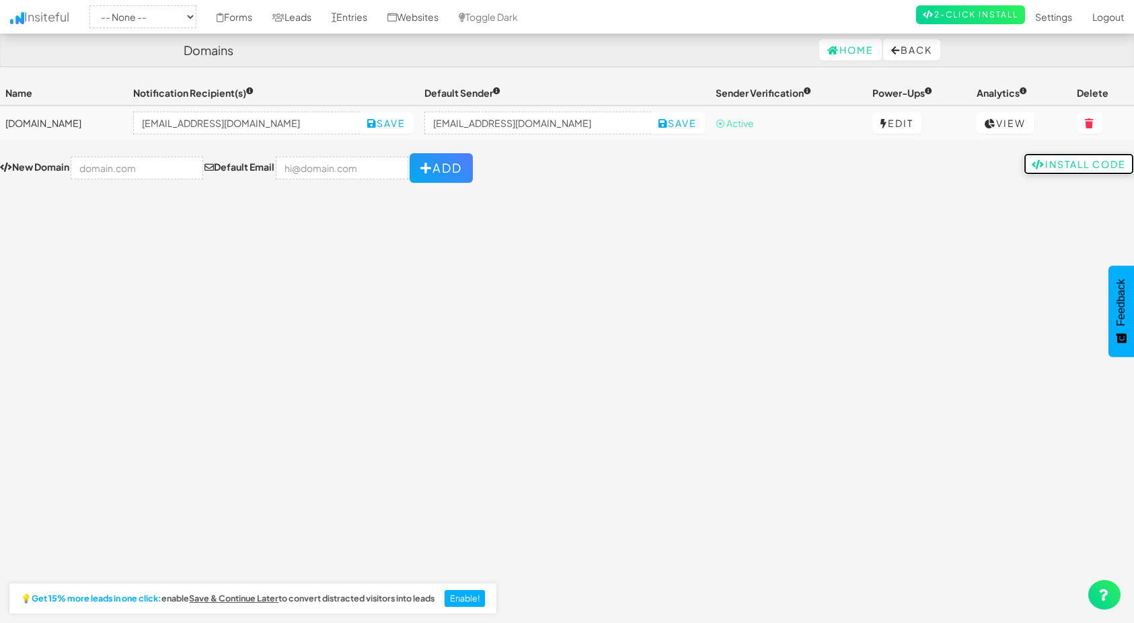
click at [1063, 167] on link "Install Code" at bounding box center [1079, 164] width 110 height 22
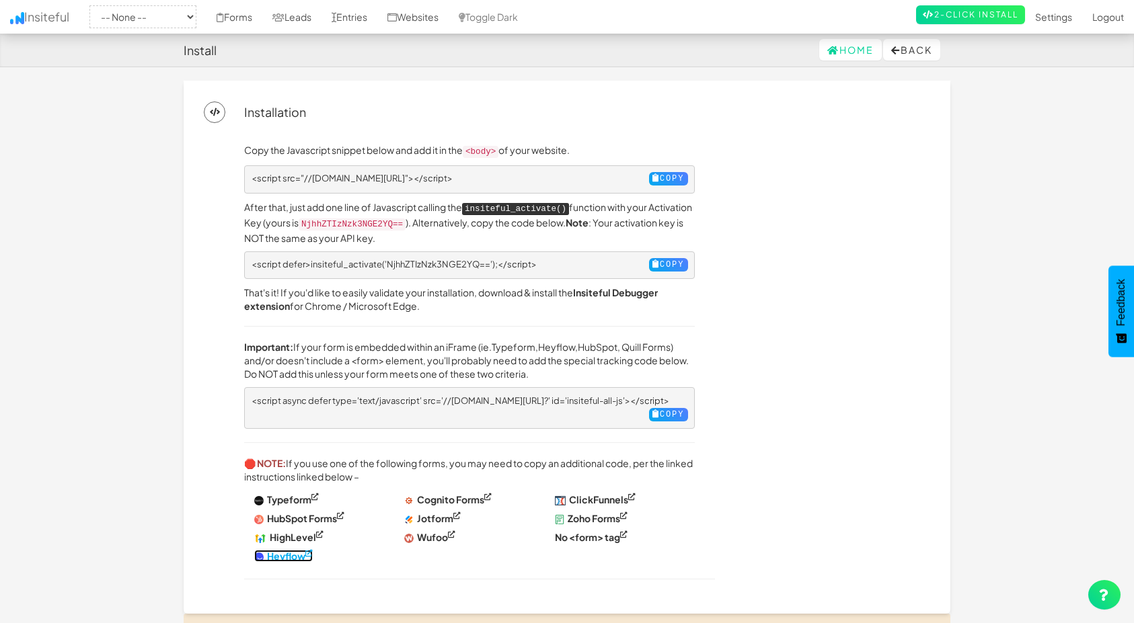
click at [283, 550] on strong "Heyflow" at bounding box center [286, 556] width 38 height 12
click at [917, 58] on button "Back" at bounding box center [911, 50] width 57 height 22
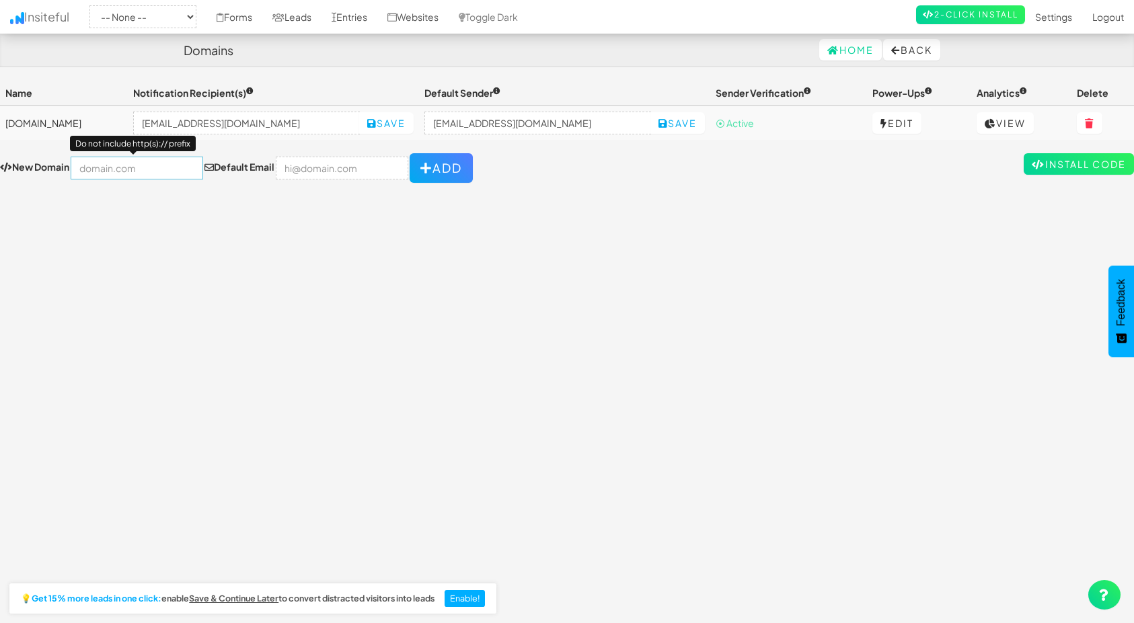
click at [122, 162] on input "text" at bounding box center [137, 168] width 132 height 23
paste input "accommodating-provenance-honey.heyflow.site/check-your-claim-for-free"
drag, startPoint x: 141, startPoint y: 169, endPoint x: -5, endPoint y: 169, distance: 145.9
click at [0, 169] on html "Domains Home Back Toggle navigation Insiteful -- None -- carinjurypayouts.com F…" at bounding box center [567, 322] width 1134 height 644
click at [143, 171] on input "[DOMAIN_NAME]/check-your-claim-for-free" at bounding box center [137, 168] width 132 height 23
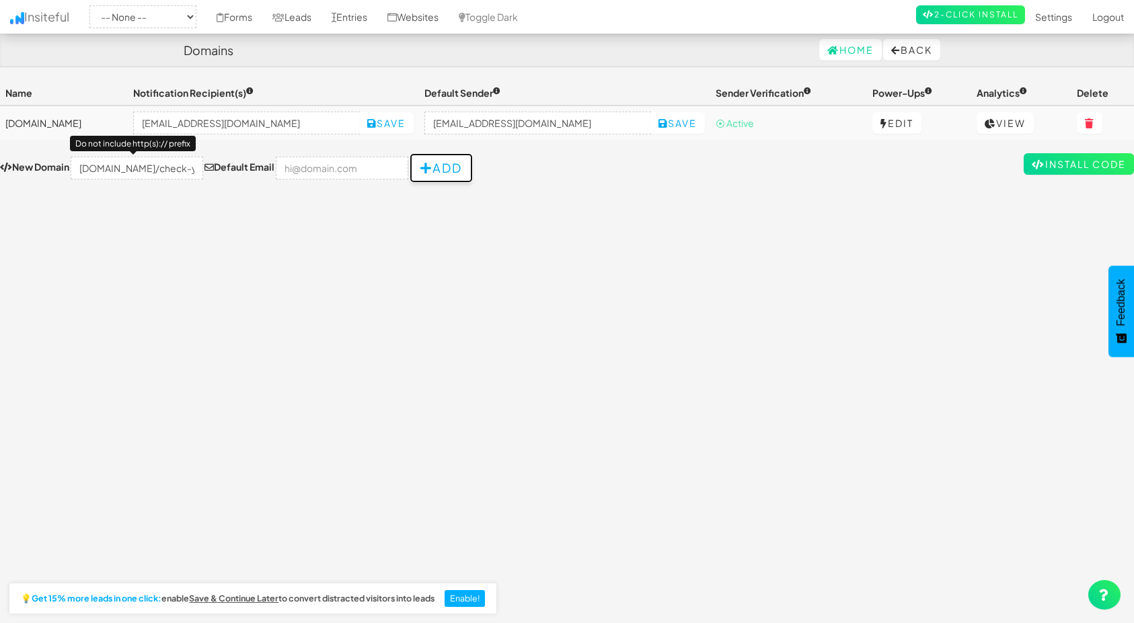
click at [420, 169] on icon "button" at bounding box center [426, 168] width 12 height 12
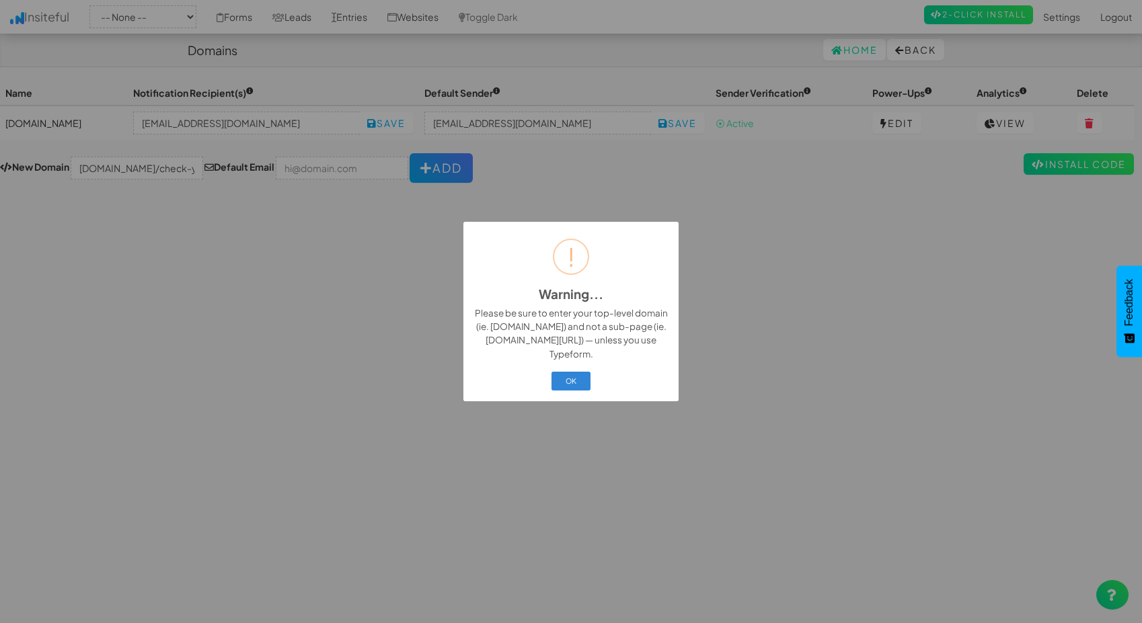
click at [505, 375] on div "OK Cancel" at bounding box center [571, 381] width 198 height 24
click at [572, 375] on button "OK" at bounding box center [571, 381] width 40 height 19
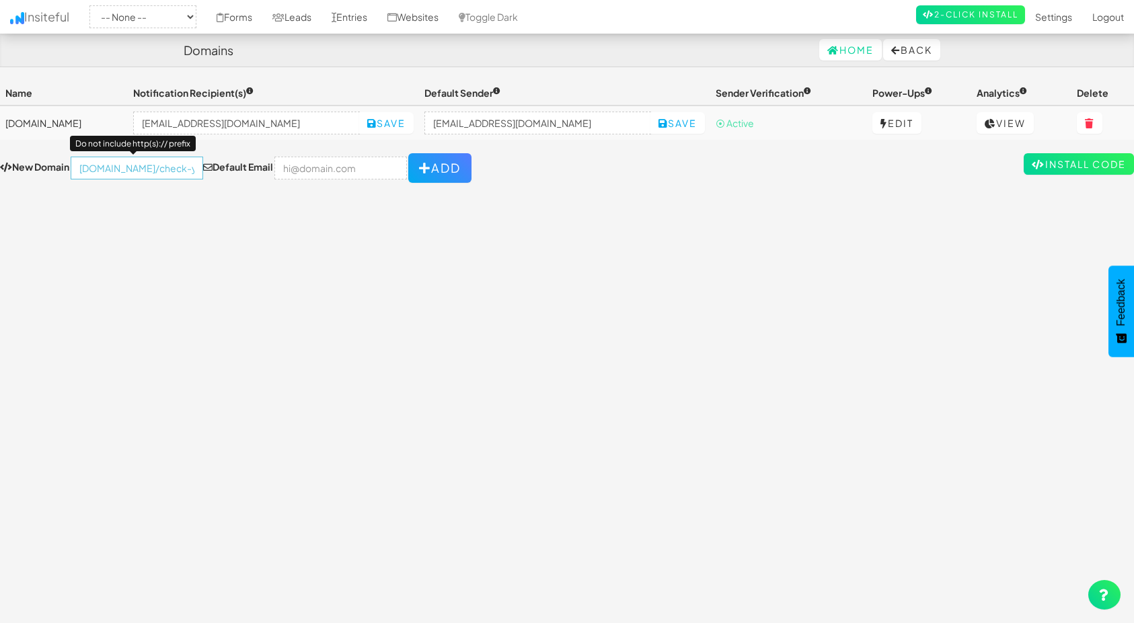
scroll to position [0, 245]
drag, startPoint x: 120, startPoint y: 167, endPoint x: 402, endPoint y: 164, distance: 281.8
click at [402, 164] on div "New Domain accommodating-provenance-honey.heyflow.site/check-your-claim-for-fre…" at bounding box center [235, 168] width 471 height 30
click at [425, 251] on div "Toggle navigation Insiteful -- None -- carinjurypayouts.com Forms Leads Entries…" at bounding box center [567, 346] width 1134 height 530
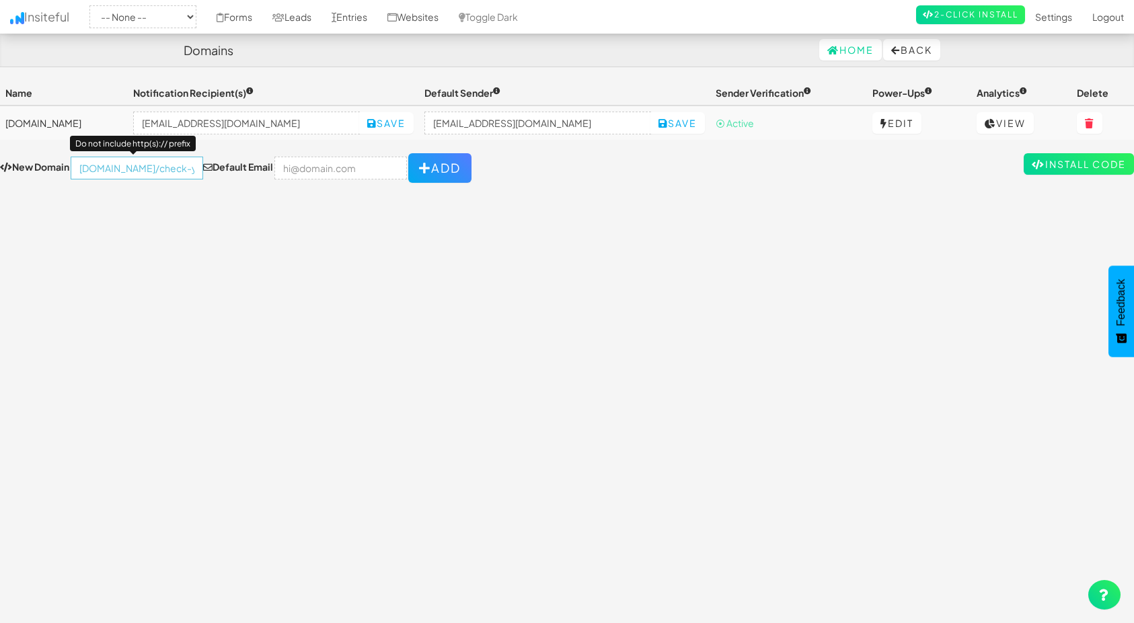
click at [155, 166] on input "[DOMAIN_NAME]/check-your-claim-for-free" at bounding box center [137, 168] width 132 height 23
paste input "heyflow.id/your-form"
click at [410, 165] on button "Add" at bounding box center [439, 168] width 63 height 30
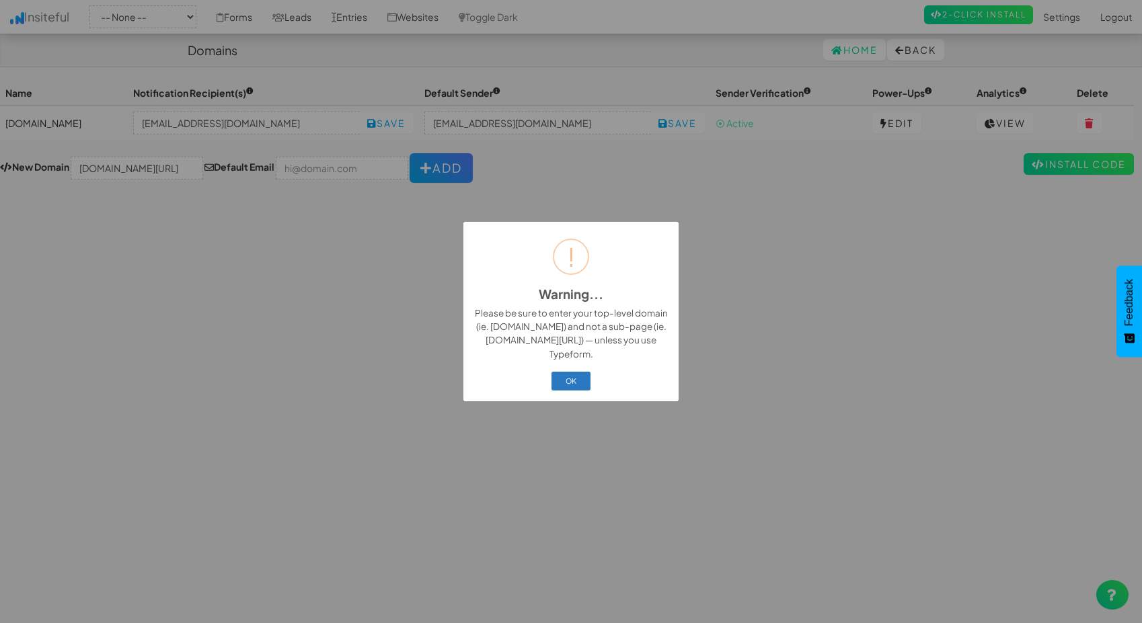
click at [577, 384] on button "OK" at bounding box center [571, 381] width 40 height 19
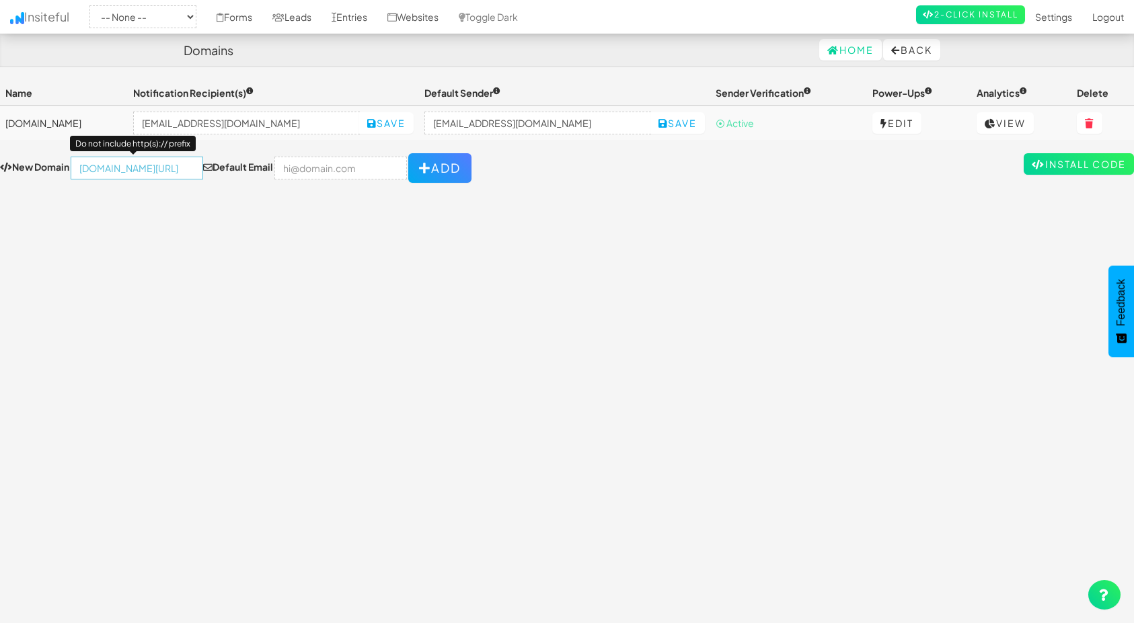
click at [165, 170] on input "heyflow.id/your-form" at bounding box center [137, 168] width 132 height 23
type input "[DOMAIN_NAME]/check-your-claim-for-free"
click at [194, 224] on div "Toggle navigation Insiteful -- None -- carinjurypayouts.com Forms Leads Entries…" at bounding box center [567, 346] width 1134 height 530
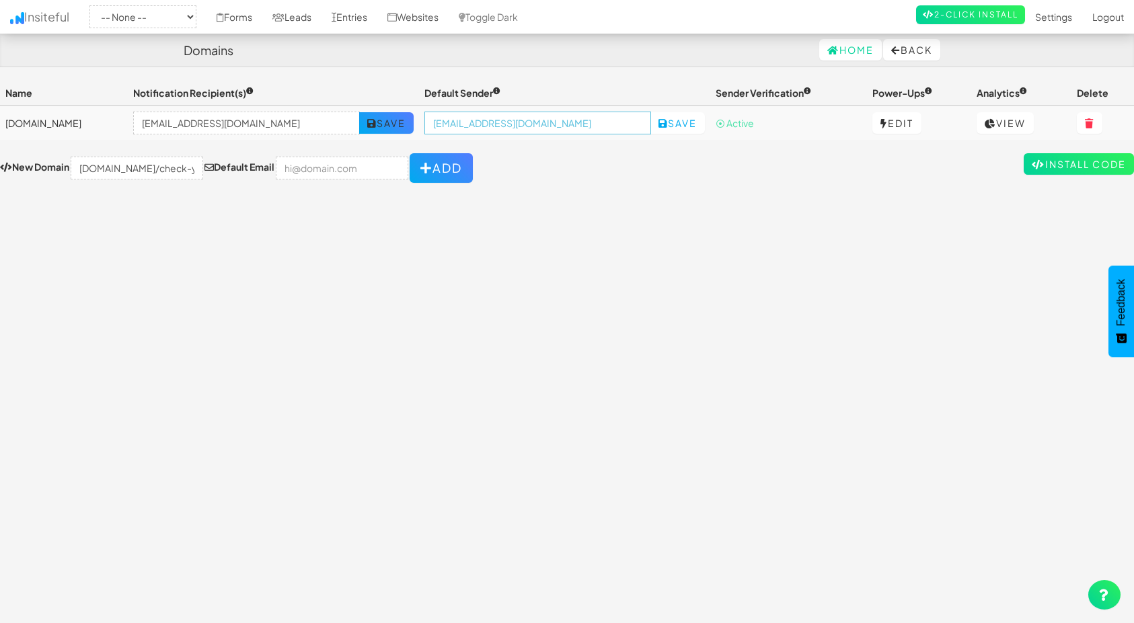
drag, startPoint x: 578, startPoint y: 122, endPoint x: 382, endPoint y: 122, distance: 196.4
click at [382, 122] on tr "carinjurypayouts.com info@carinjurypayouts.com Save info@carinjurypayouts.com S…" at bounding box center [567, 123] width 1134 height 34
click at [316, 170] on input "email" at bounding box center [342, 168] width 132 height 23
paste input "[EMAIL_ADDRESS][DOMAIN_NAME]"
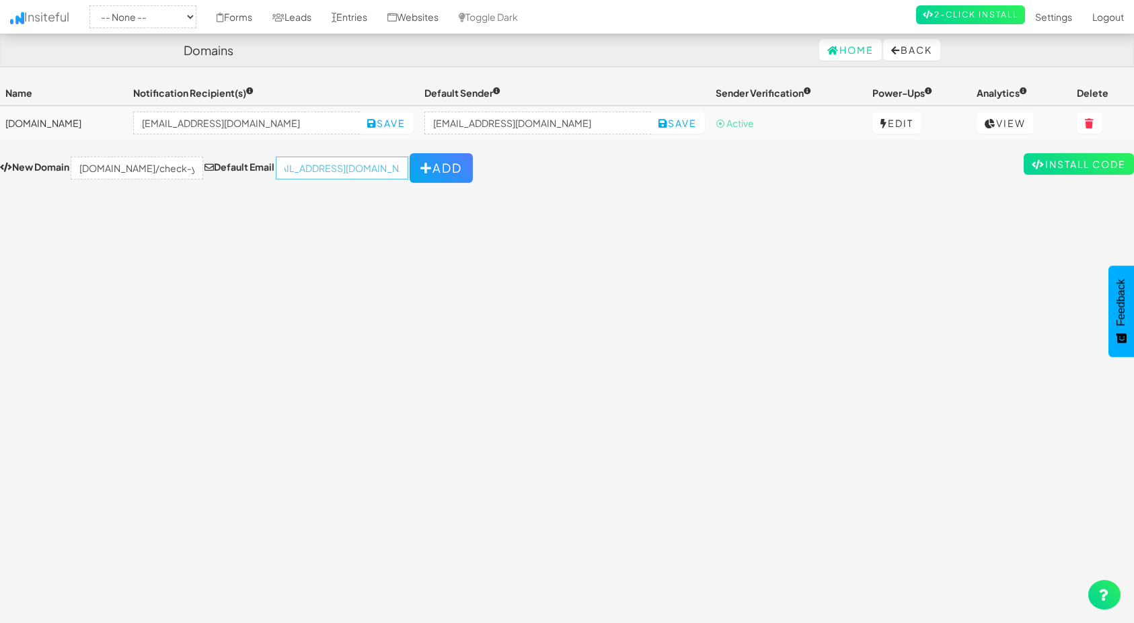
type input "[EMAIL_ADDRESS][DOMAIN_NAME]"
click at [383, 220] on div "Toggle navigation Insiteful -- None -- carinjurypayouts.com Forms Leads Entries…" at bounding box center [567, 346] width 1134 height 530
click at [410, 176] on button "Add" at bounding box center [441, 168] width 63 height 30
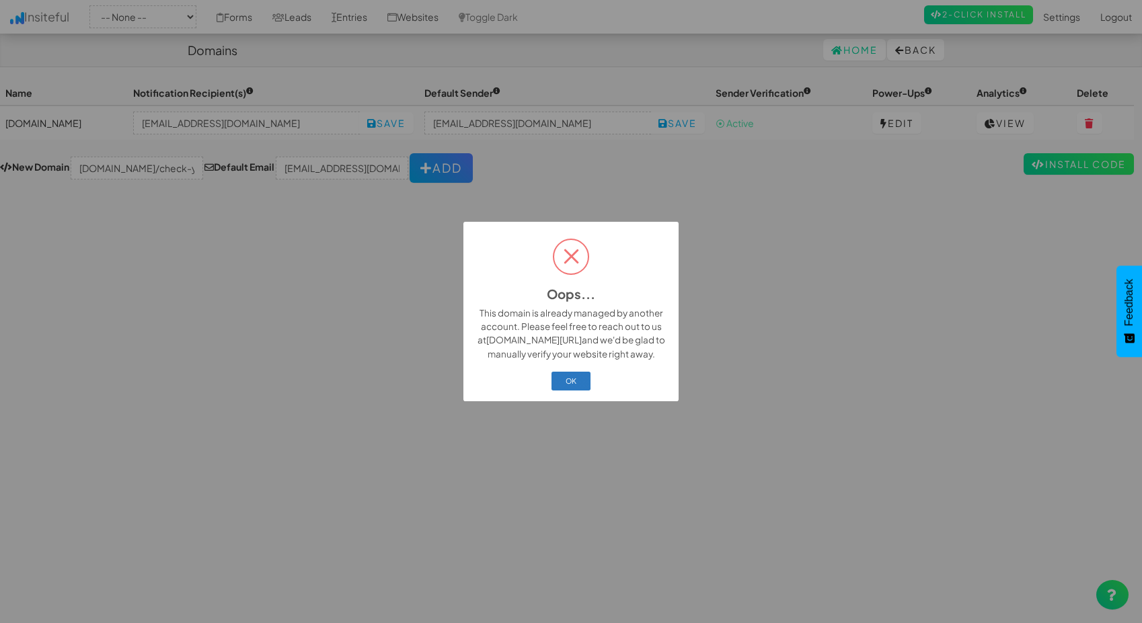
click at [572, 376] on button "OK" at bounding box center [571, 381] width 40 height 19
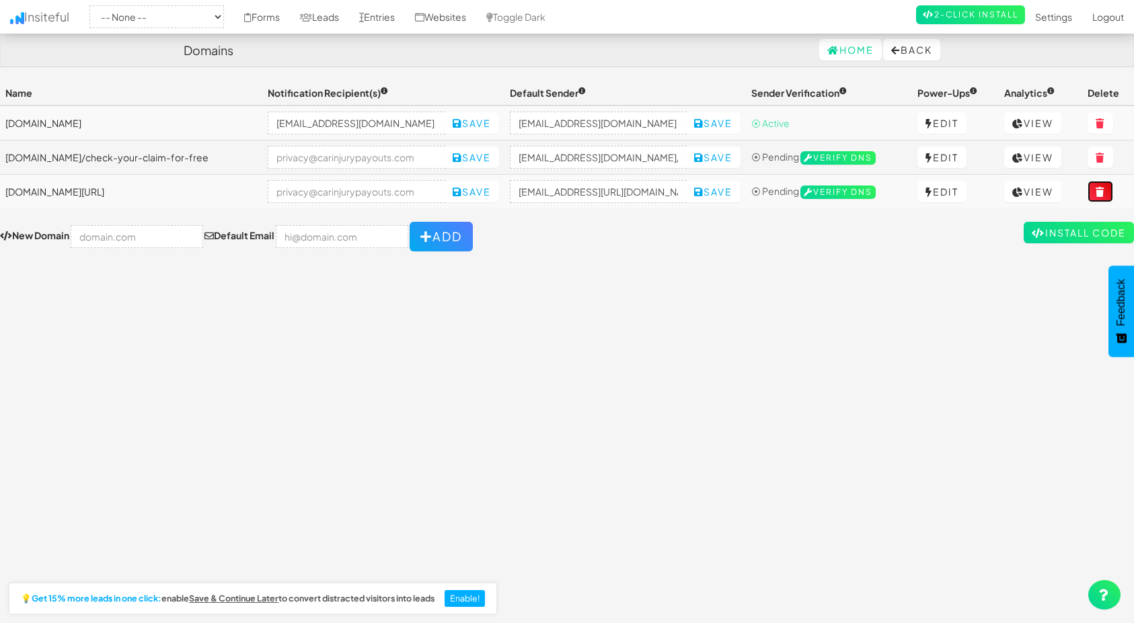
click at [1100, 195] on button at bounding box center [1101, 192] width 26 height 22
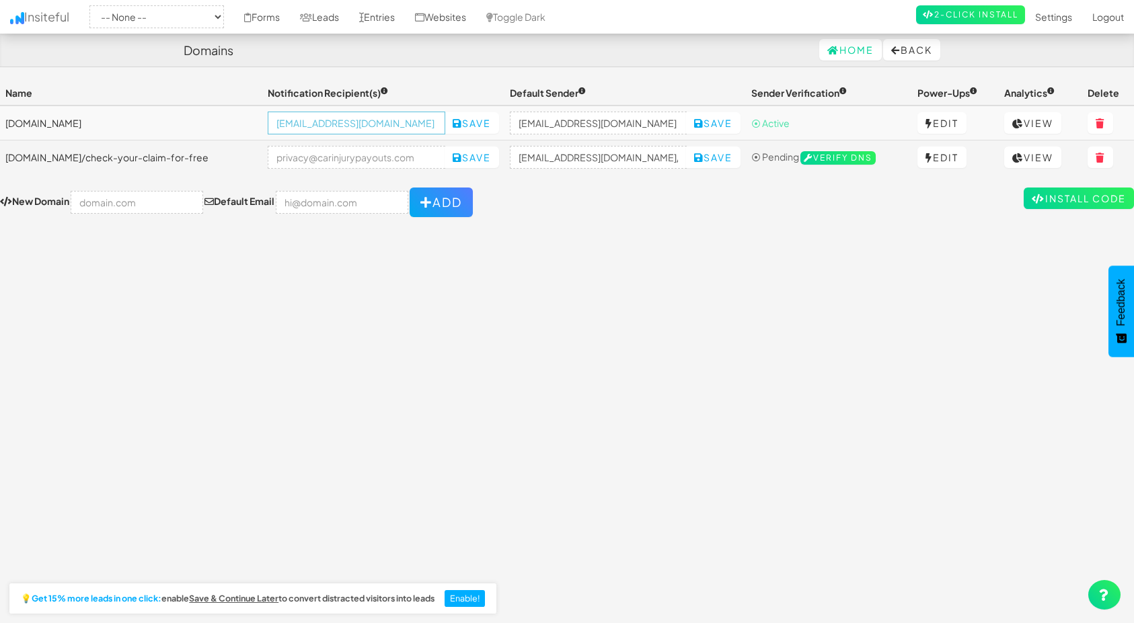
click at [445, 120] on input "[EMAIL_ADDRESS][DOMAIN_NAME]" at bounding box center [357, 123] width 178 height 23
click at [445, 157] on input "email" at bounding box center [357, 157] width 178 height 23
paste input "[EMAIL_ADDRESS][DOMAIN_NAME]"
type input "[EMAIL_ADDRESS][DOMAIN_NAME]"
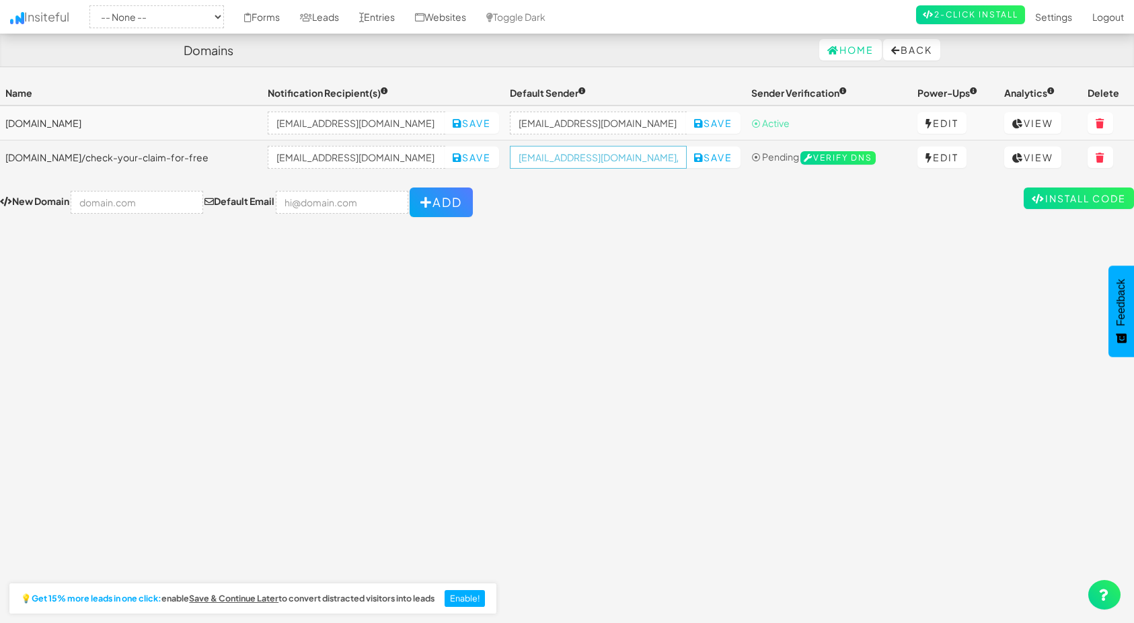
scroll to position [0, 0]
click at [623, 158] on input "[EMAIL_ADDRESS][DOMAIN_NAME]/check-your-claim-for-free" at bounding box center [599, 157] width 178 height 23
paste input "[EMAIL_ADDRESS][DOMAIN_NAME]"
type input "[EMAIL_ADDRESS][DOMAIN_NAME]"
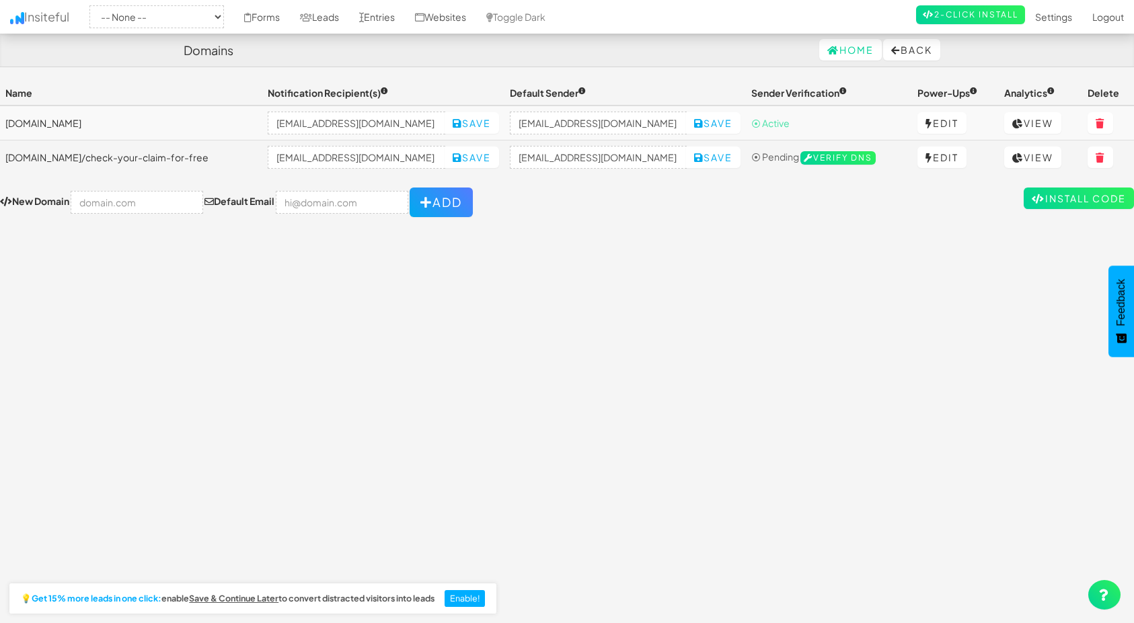
scroll to position [0, 0]
click at [629, 190] on form "New Domain Default Email Add" at bounding box center [567, 203] width 1134 height 30
click at [703, 160] on icon at bounding box center [698, 157] width 9 height 9
click at [499, 157] on button "Save" at bounding box center [472, 158] width 54 height 22
click at [588, 214] on form "New Domain Default Email Add" at bounding box center [567, 203] width 1134 height 30
